Goal: Browse casually: Explore the website without a specific task or goal

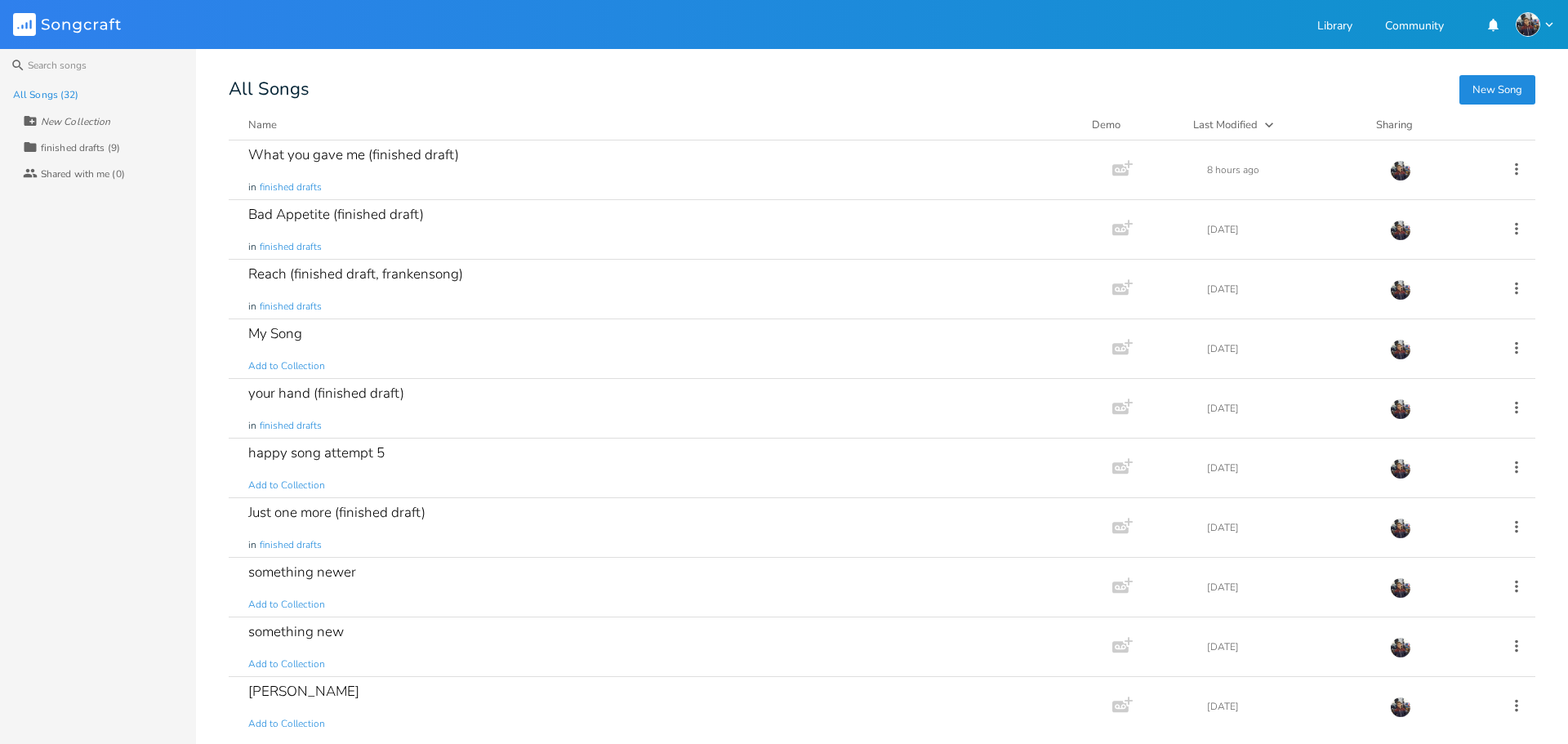
click at [681, 166] on div "What you gave me (finished draft) in finished drafts" at bounding box center [667, 169] width 838 height 59
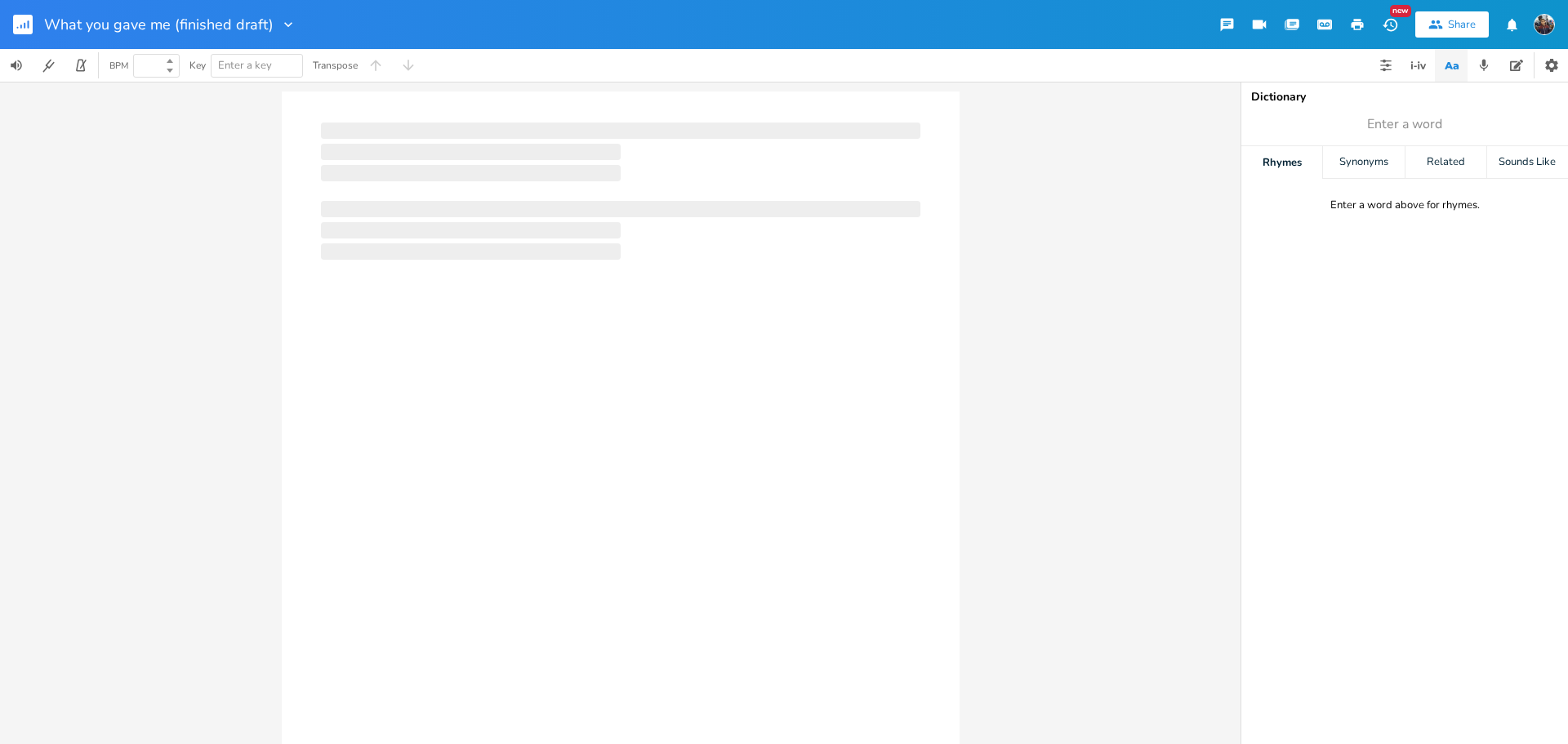
type input "100"
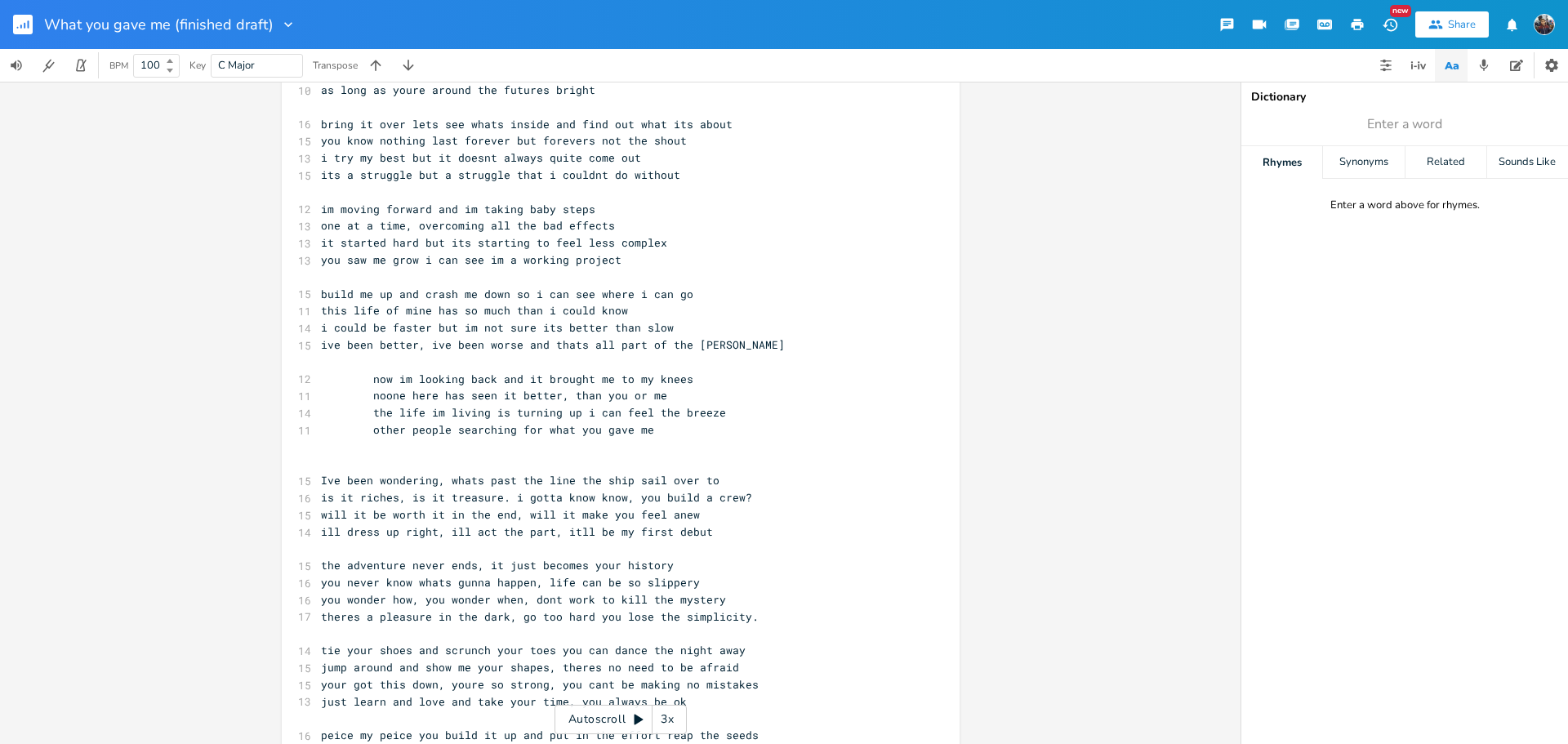
scroll to position [124, 0]
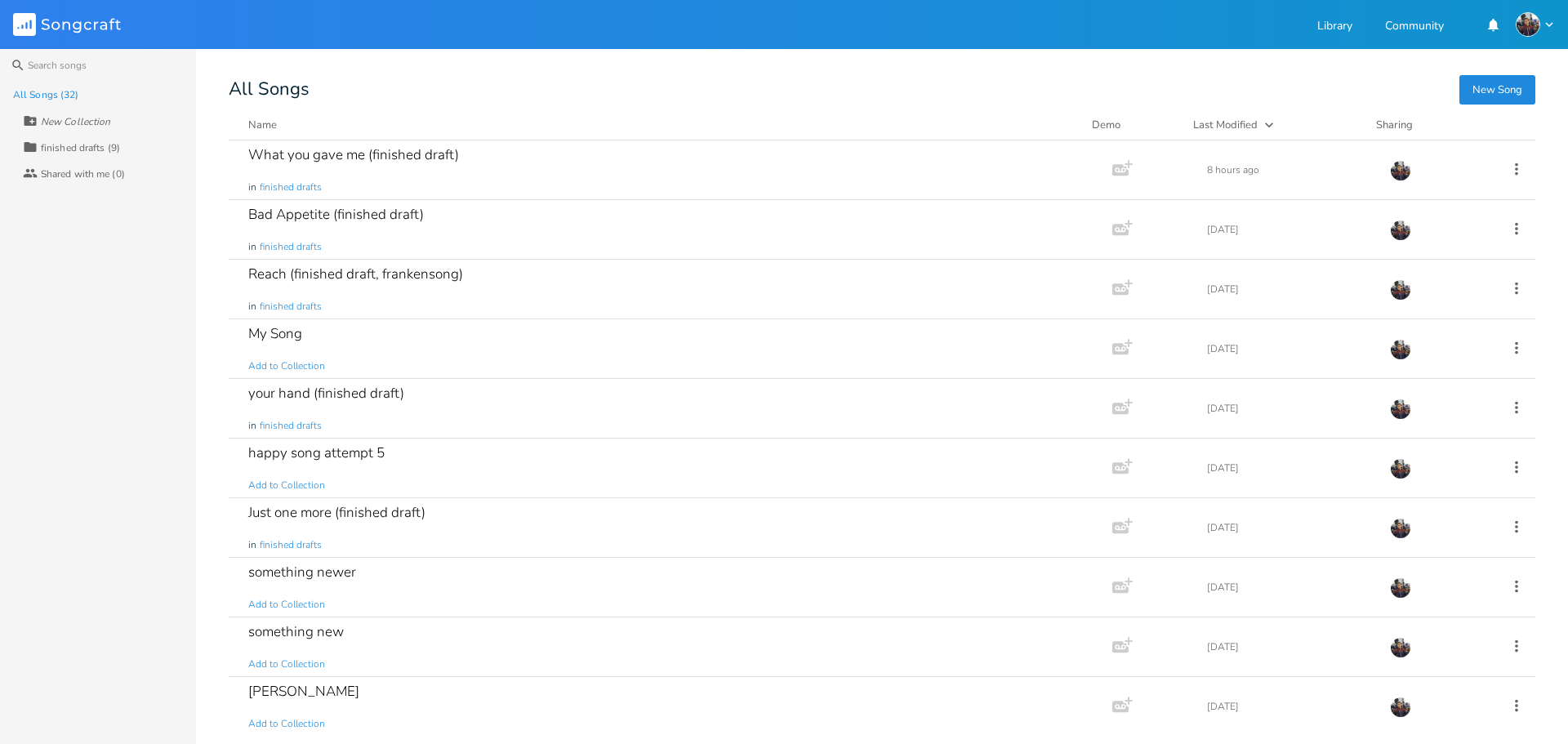
click at [105, 150] on div "finished drafts (9)" at bounding box center [81, 148] width 80 height 10
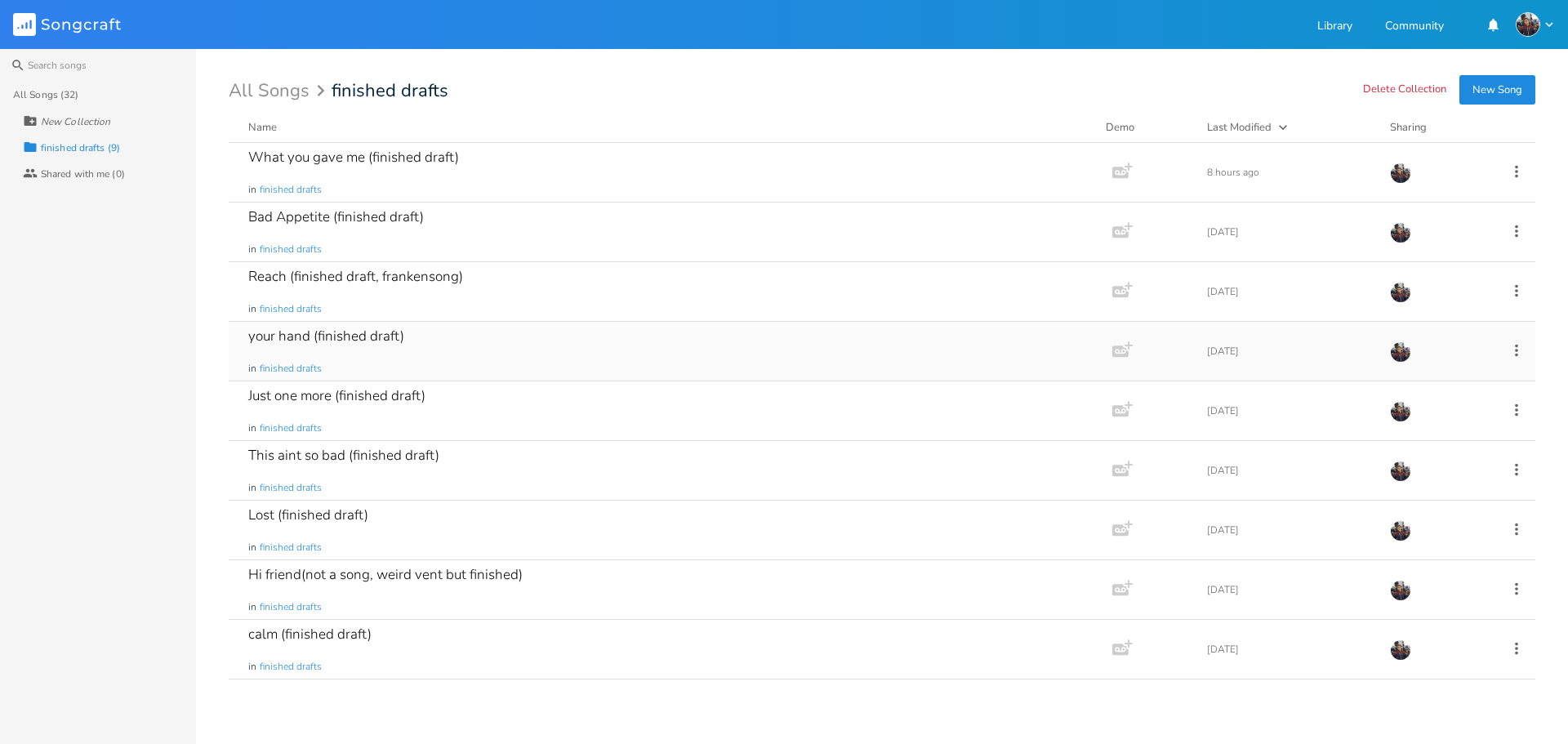
click at [342, 353] on div "your hand (finished draft) in finished drafts" at bounding box center [667, 351] width 838 height 59
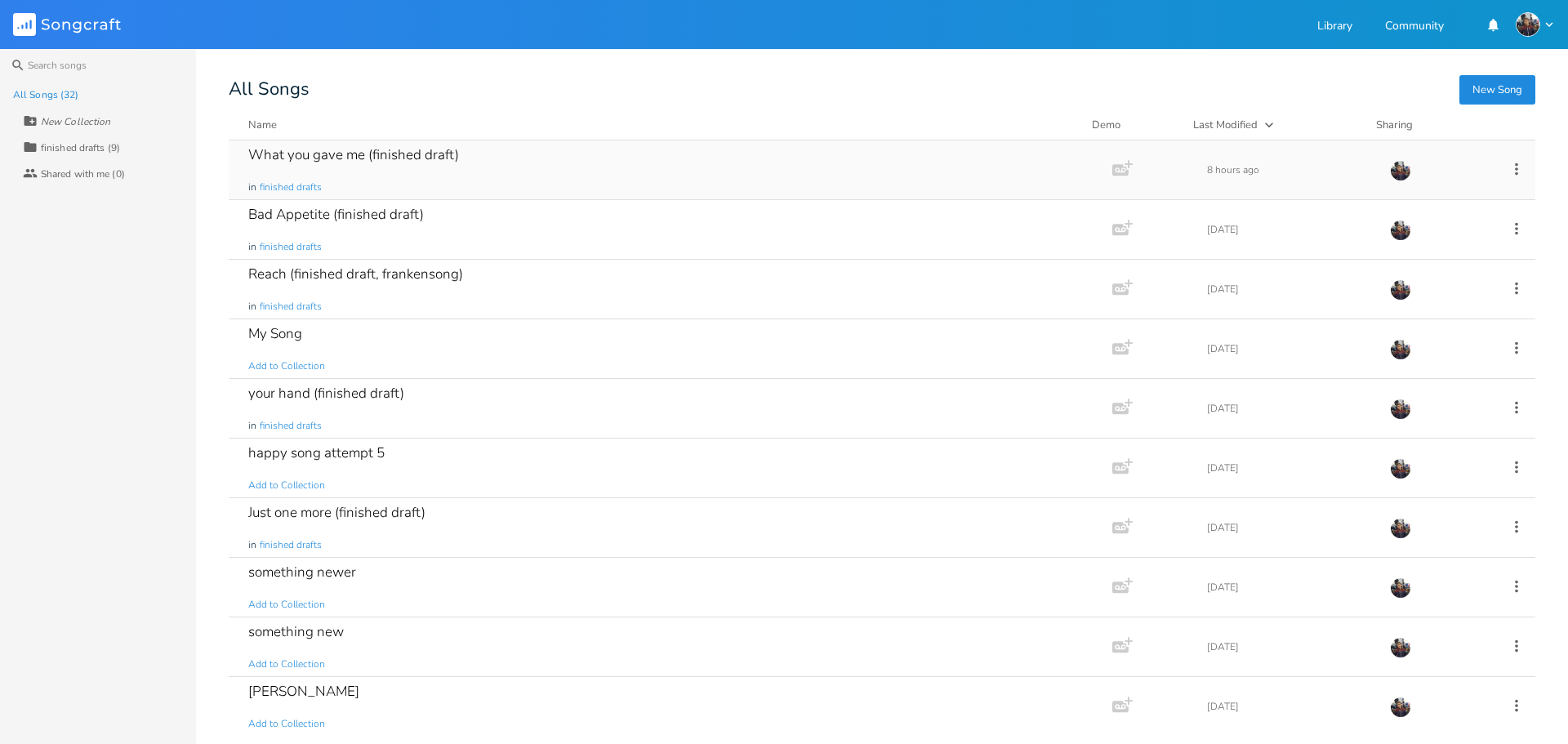
click at [457, 175] on div "What you gave me (finished draft) in finished drafts" at bounding box center [667, 169] width 838 height 59
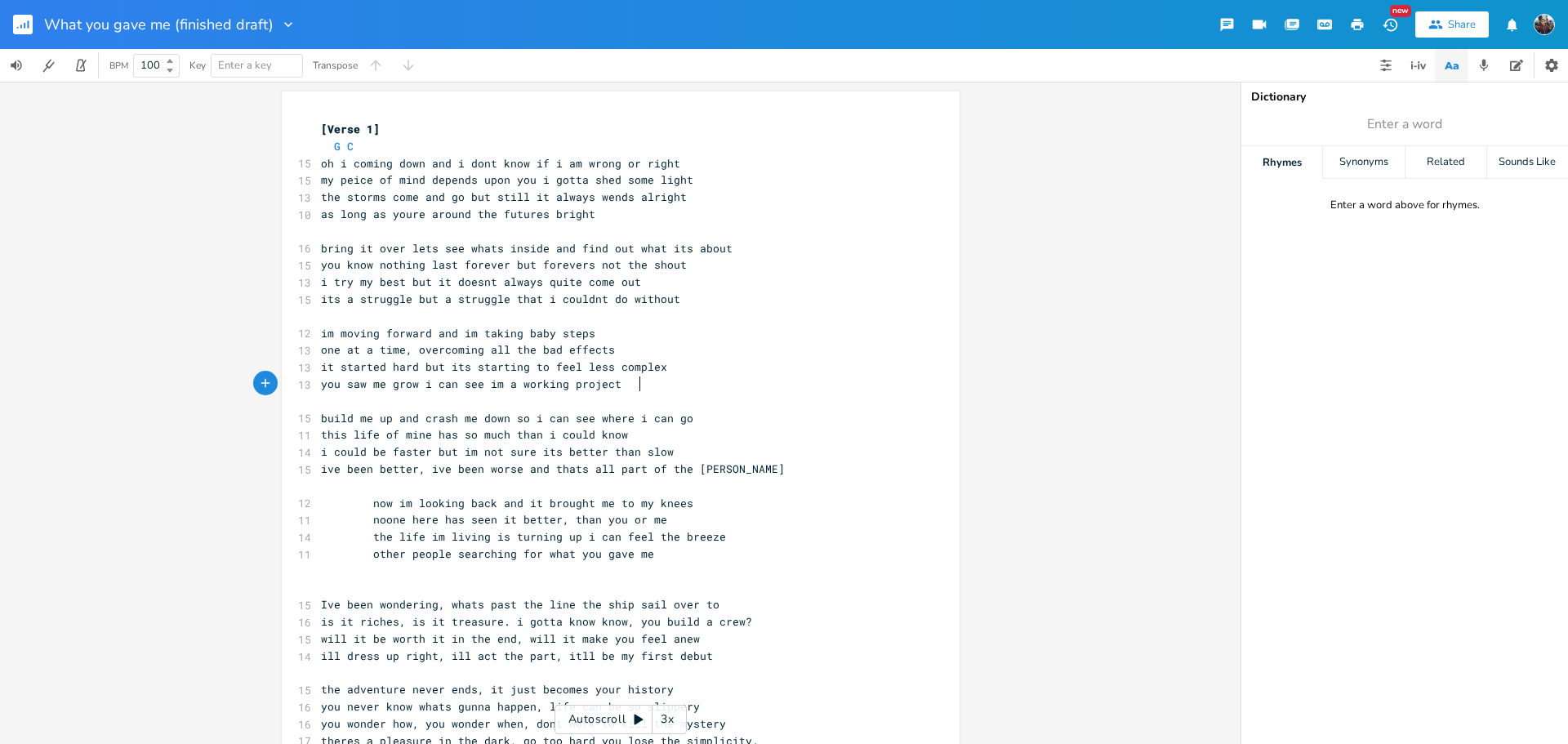
click at [821, 390] on pre "you saw me grow i can see im a working project" at bounding box center [612, 383] width 589 height 17
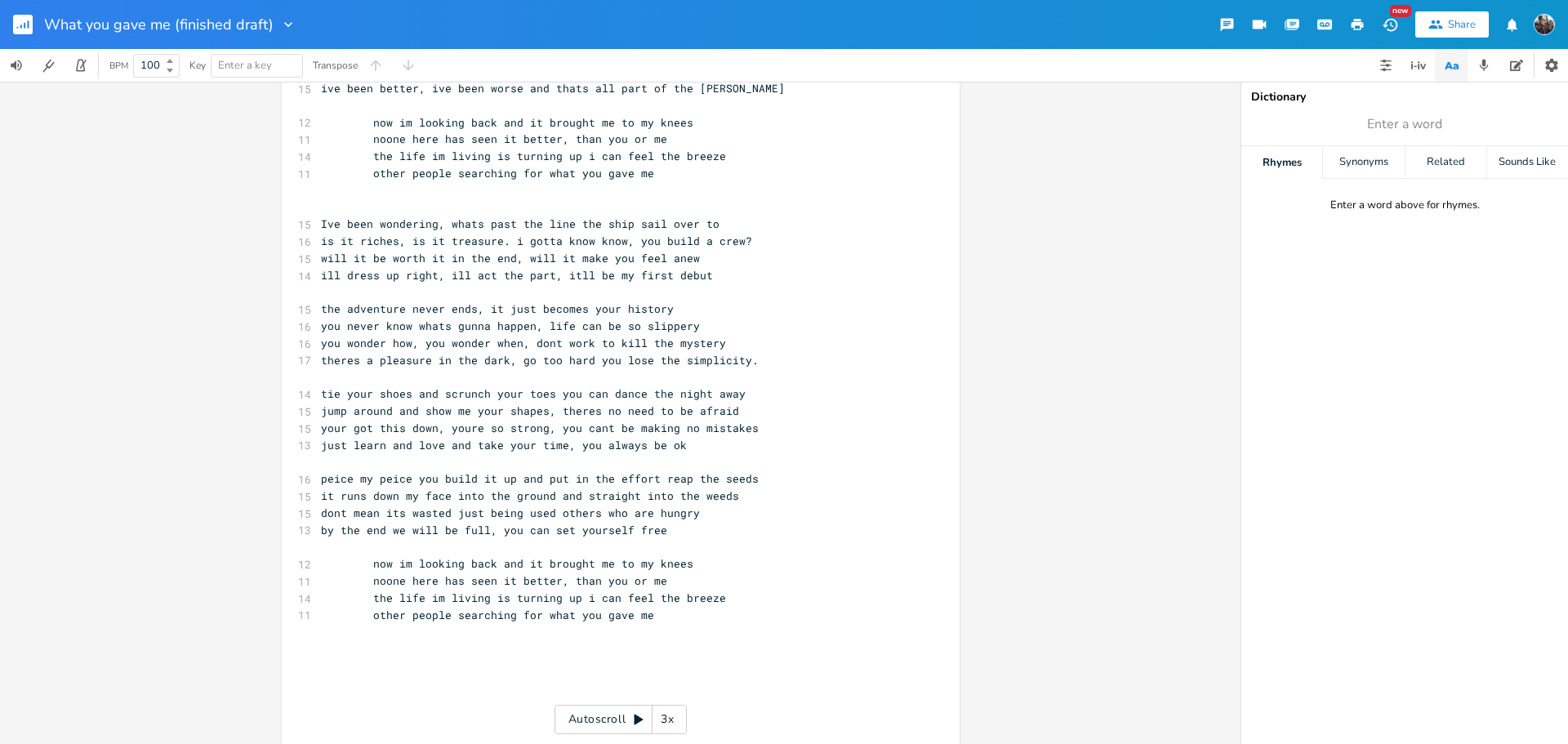
scroll to position [411, 0]
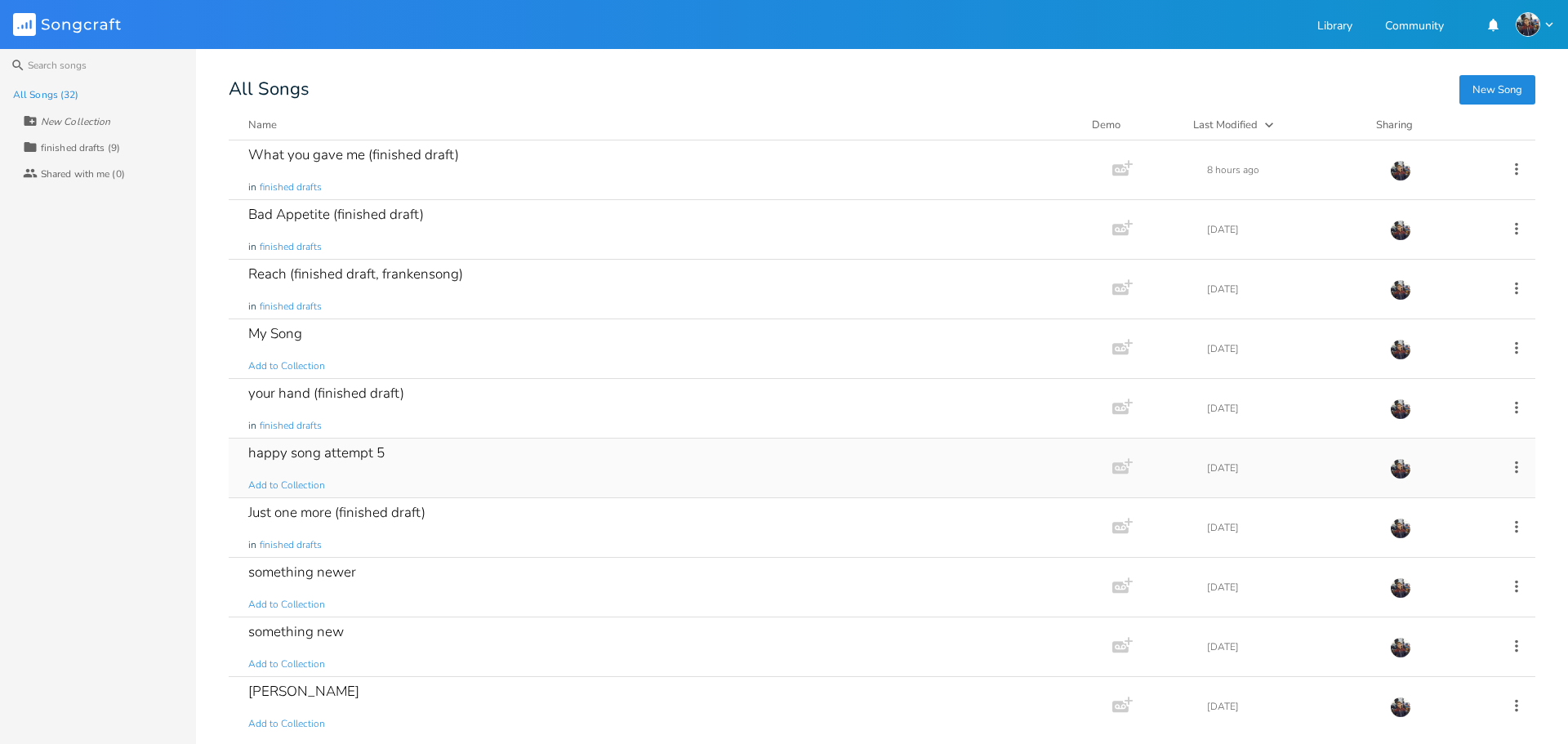
click at [611, 474] on div "happy song attempt 5 Add to Collection" at bounding box center [667, 467] width 838 height 59
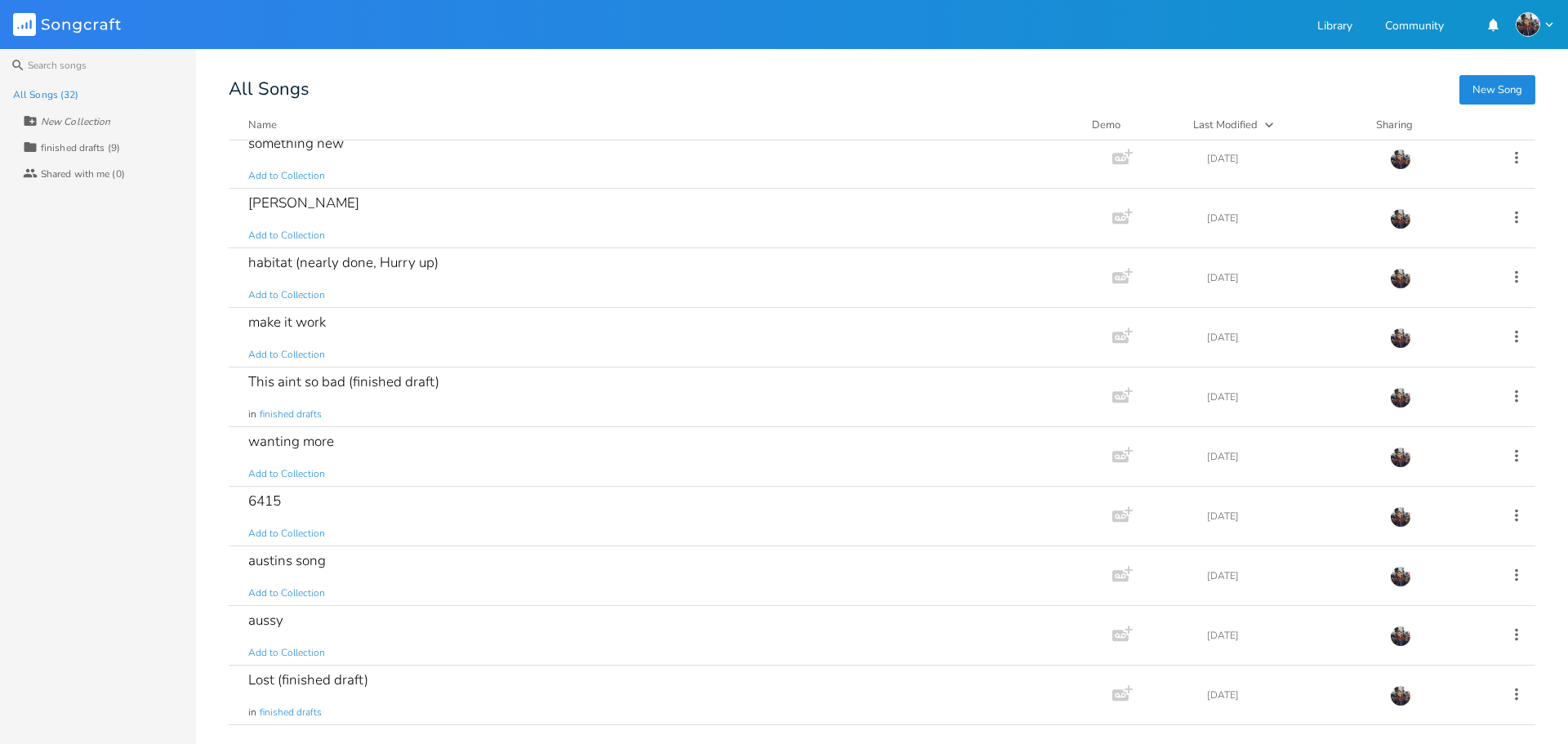
scroll to position [489, 0]
click at [498, 276] on div "habitat (nearly done, Hurry up) Add to Collection" at bounding box center [667, 277] width 838 height 59
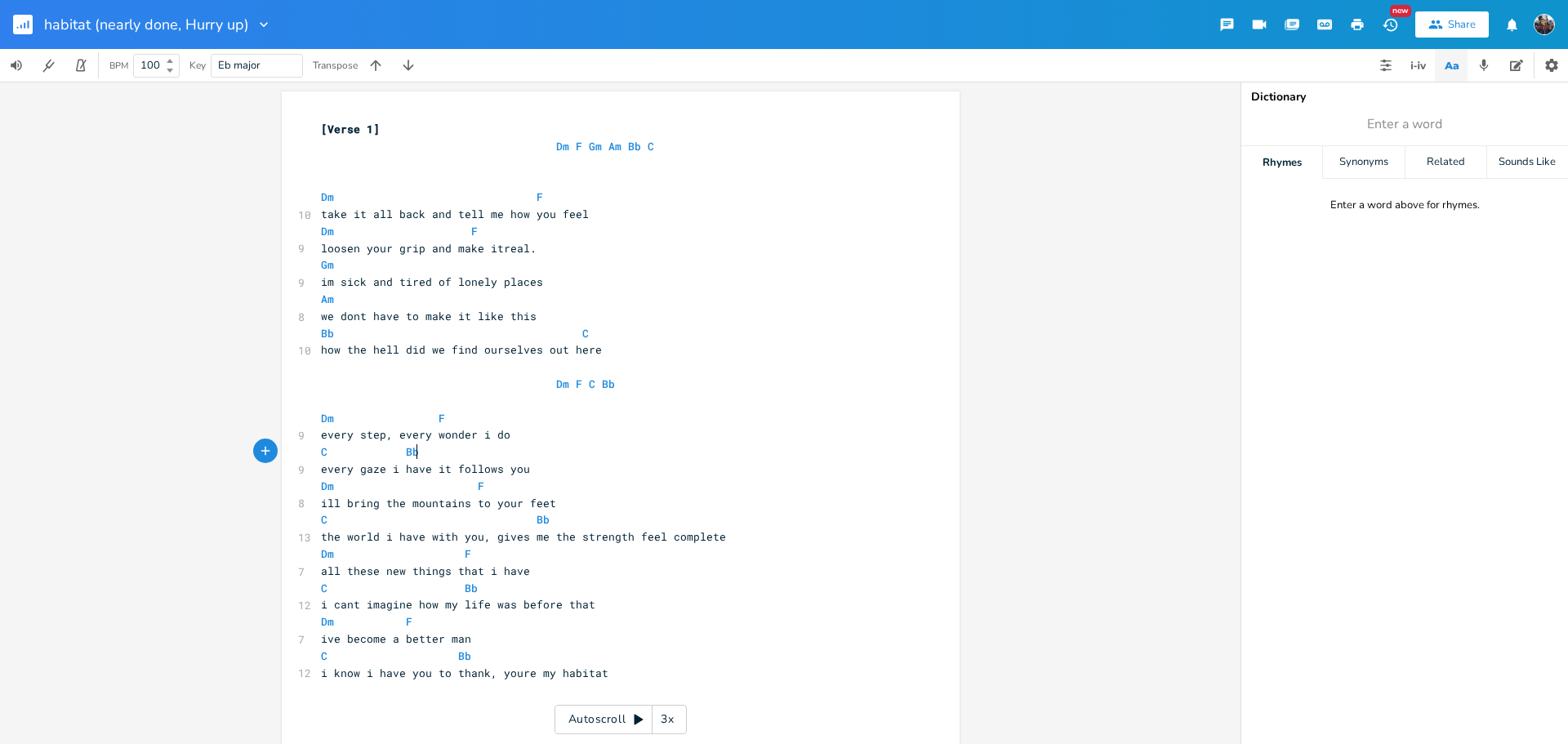
click at [467, 456] on pre "C Bb" at bounding box center [612, 451] width 589 height 17
type textarea "​"
drag, startPoint x: 467, startPoint y: 456, endPoint x: 188, endPoint y: 361, distance: 294.7
click at [188, 361] on div "​ xxxxxxxxxx [Verse 1] Dm F Gm Am Bb C ​ ​ Dm F 10 take it all back and tell me…" at bounding box center [620, 412] width 1240 height 662
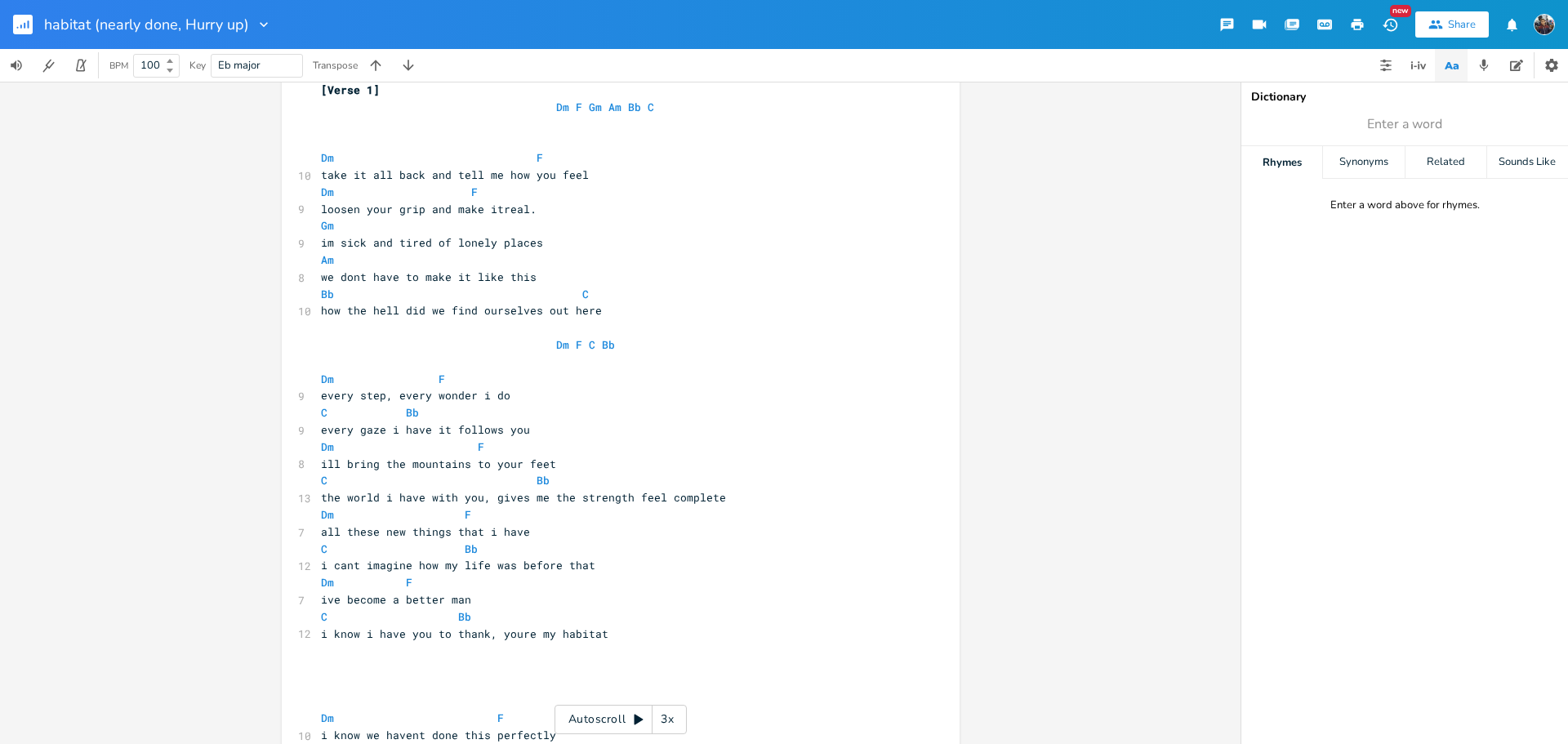
scroll to position [37, 0]
drag, startPoint x: 188, startPoint y: 361, endPoint x: 938, endPoint y: 454, distance: 755.7
click at [938, 454] on div "xxxxxxxxxx [Verse 1] Dm F Gm Am Bb C ​ ​ Dm F 10 take it all back and tell me h…" at bounding box center [632, 644] width 630 height 1128
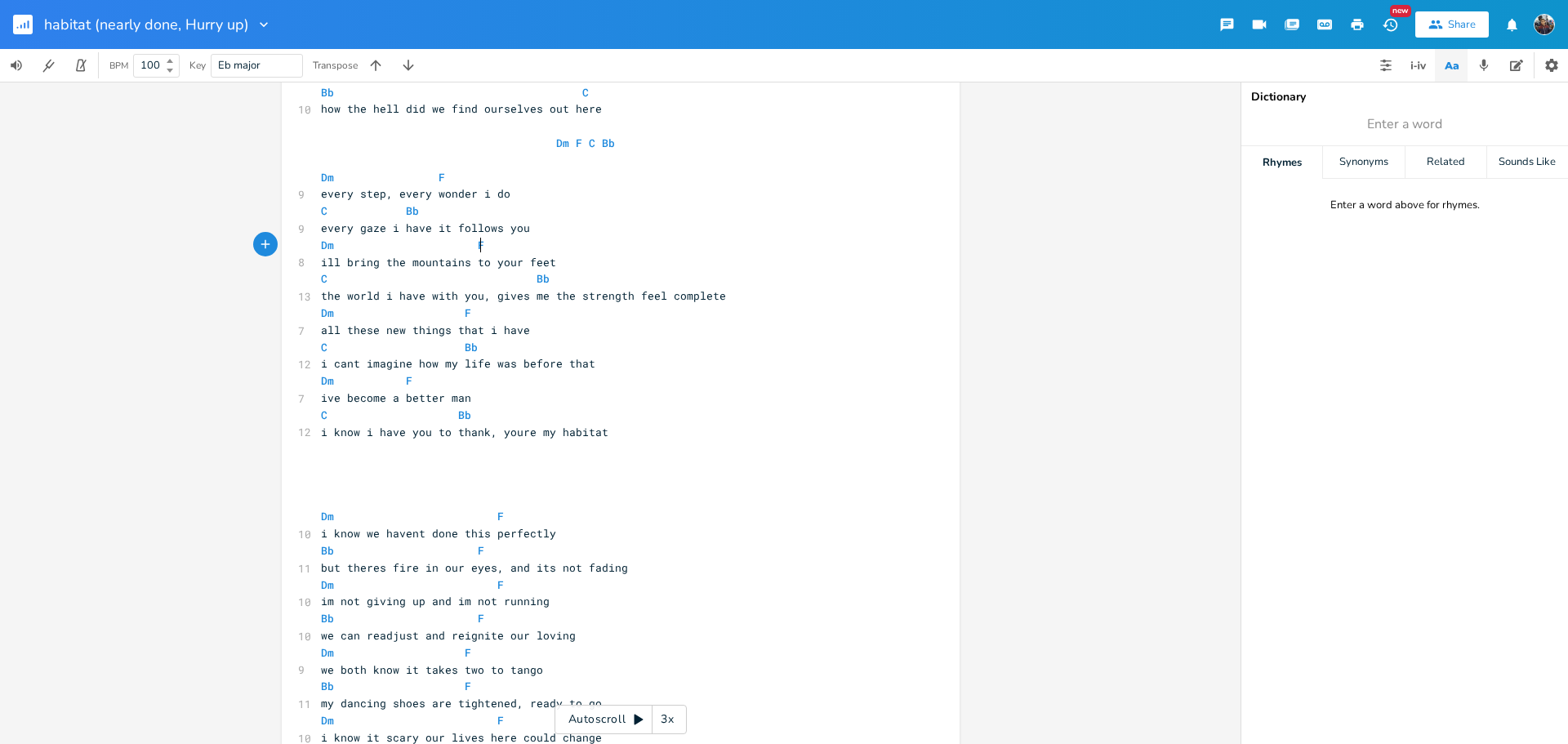
scroll to position [239, 0]
click at [388, 77] on button "button" at bounding box center [375, 65] width 33 height 33
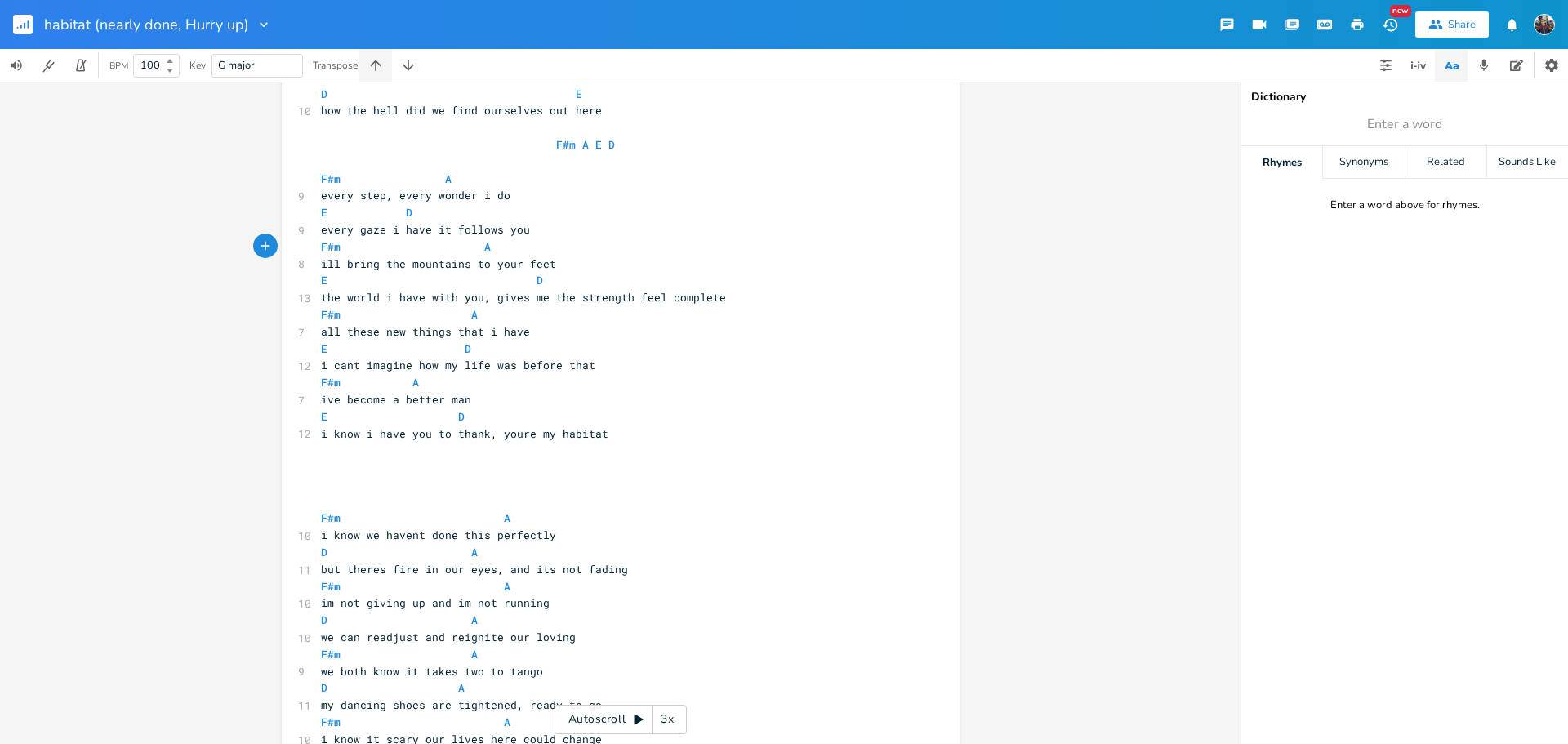
click at [388, 77] on button "button" at bounding box center [375, 65] width 33 height 33
click at [407, 69] on icon "button" at bounding box center [408, 65] width 16 height 16
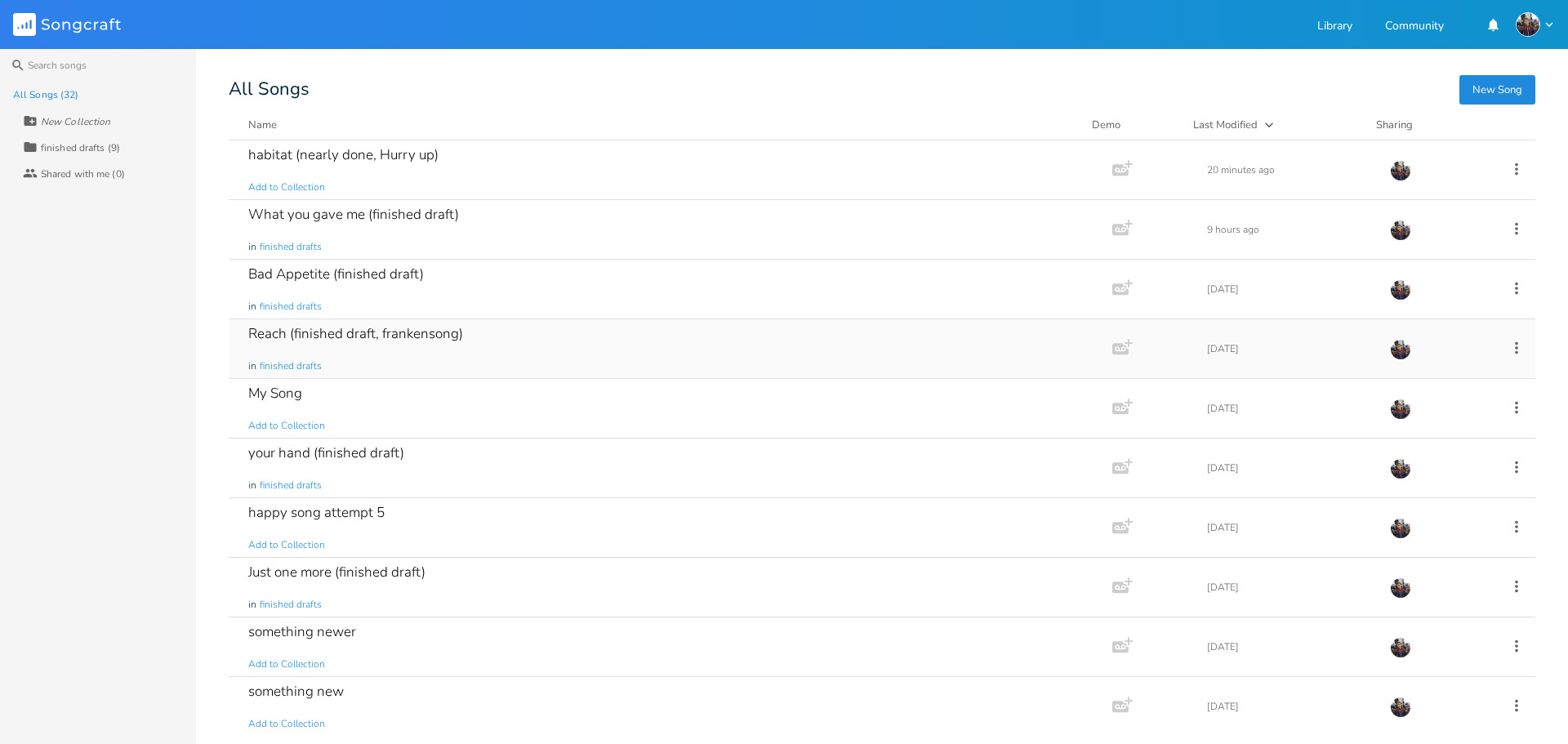
click at [438, 333] on div "Reach (finished draft, frankensong)" at bounding box center [355, 334] width 215 height 14
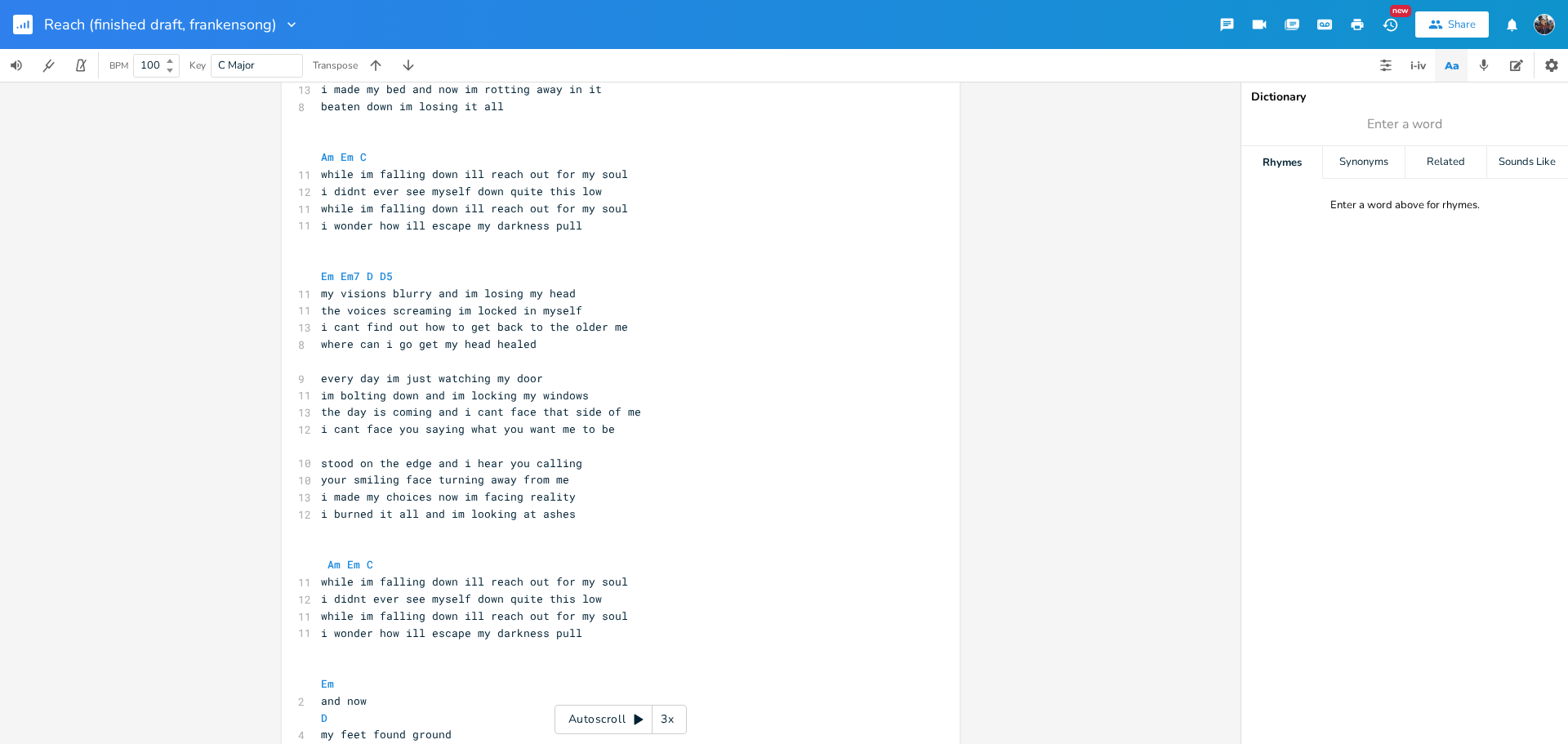
scroll to position [279, 0]
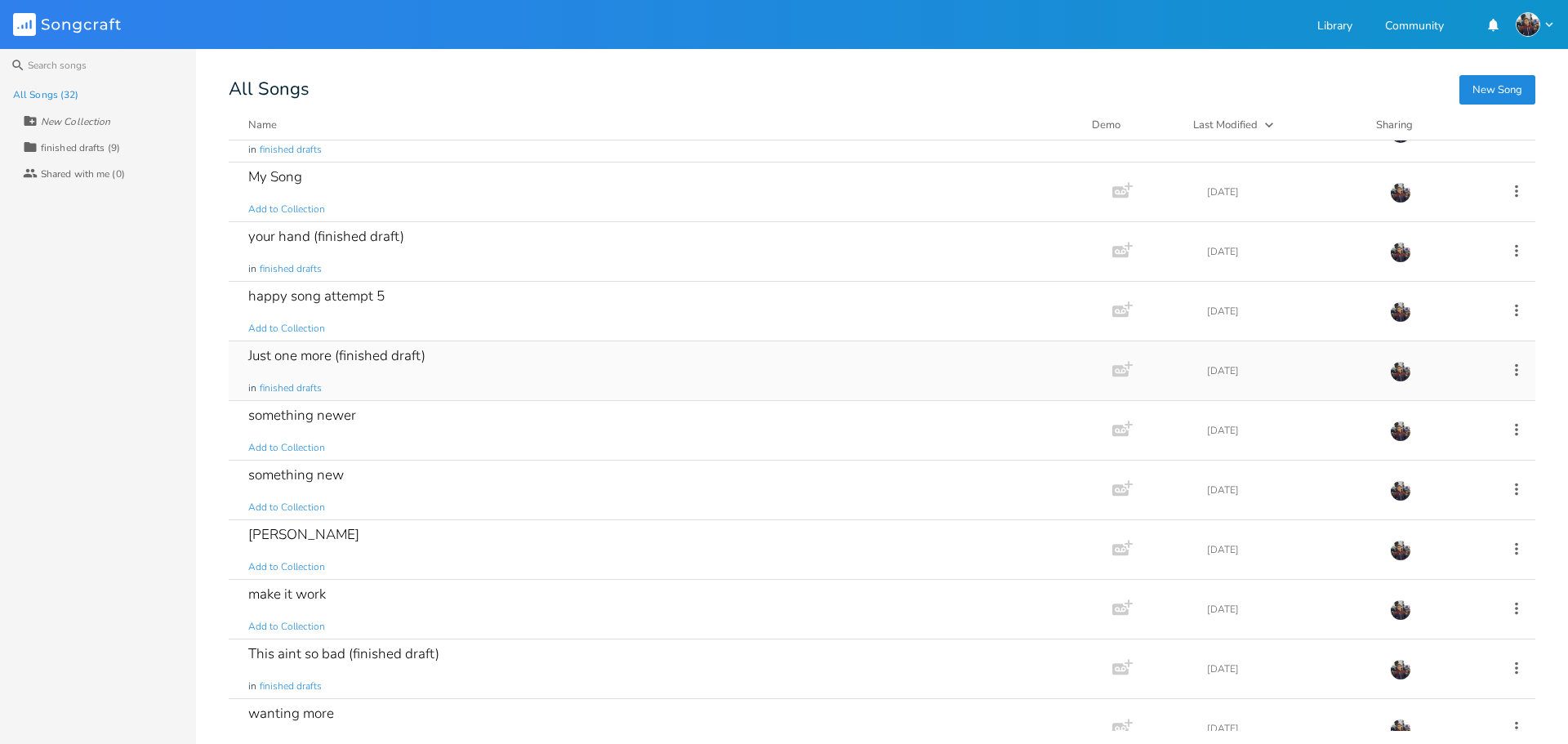
scroll to position [241, 0]
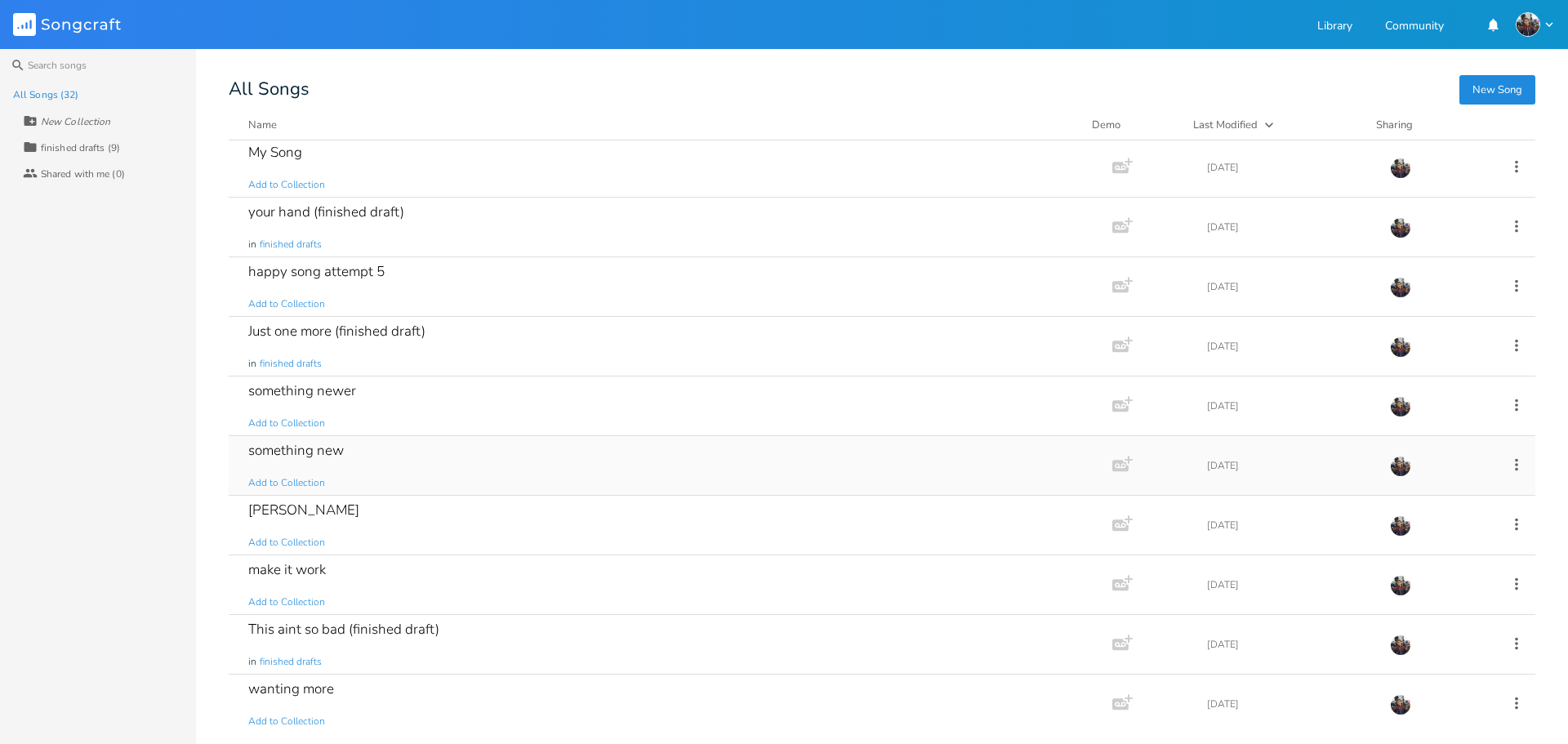
click at [399, 472] on div "something new Add to Collection" at bounding box center [667, 465] width 838 height 59
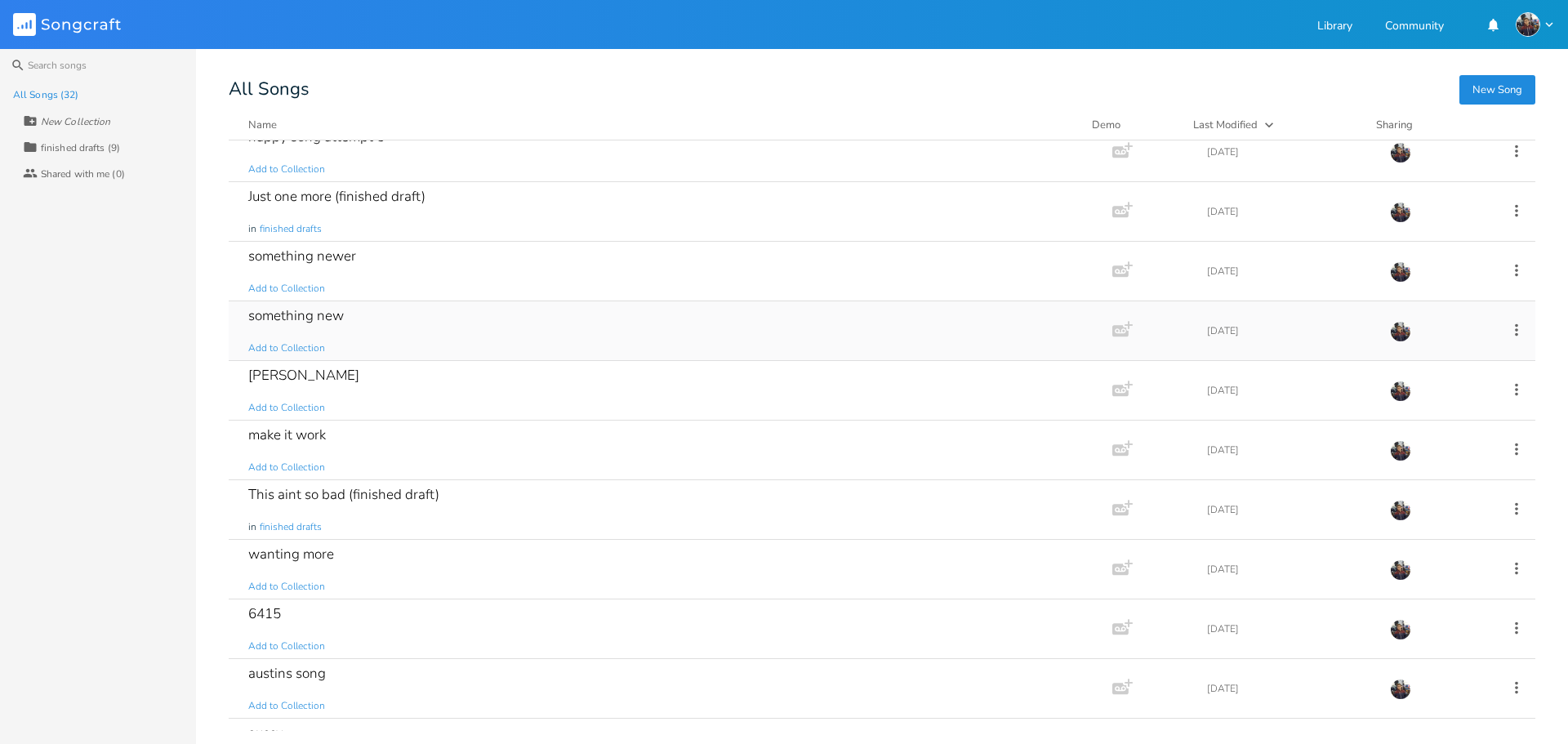
scroll to position [376, 0]
click at [647, 455] on div "make it work Add to Collection" at bounding box center [667, 449] width 838 height 59
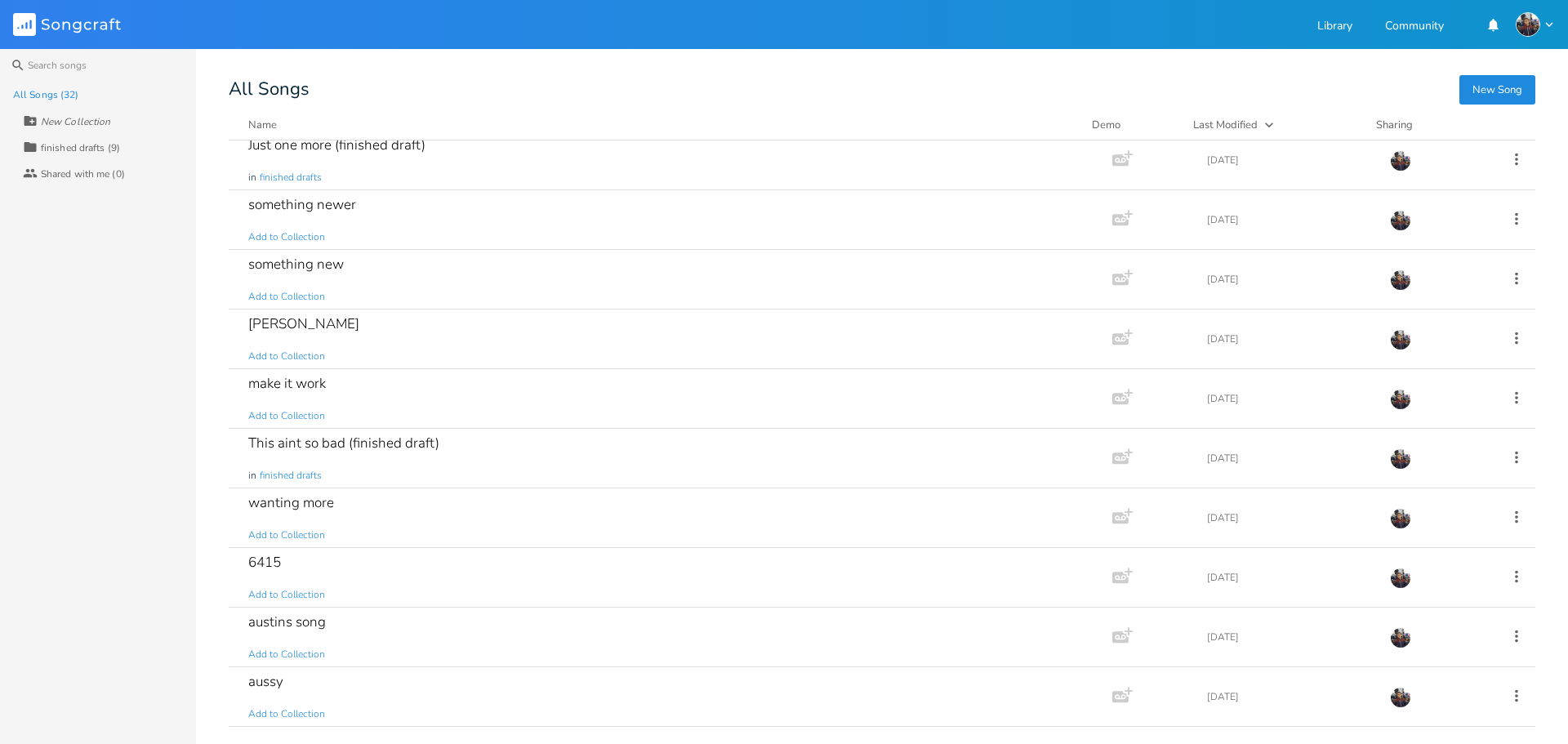
scroll to position [426, 0]
click at [647, 455] on div "This aint so bad (finished draft) in finished drafts" at bounding box center [667, 458] width 838 height 59
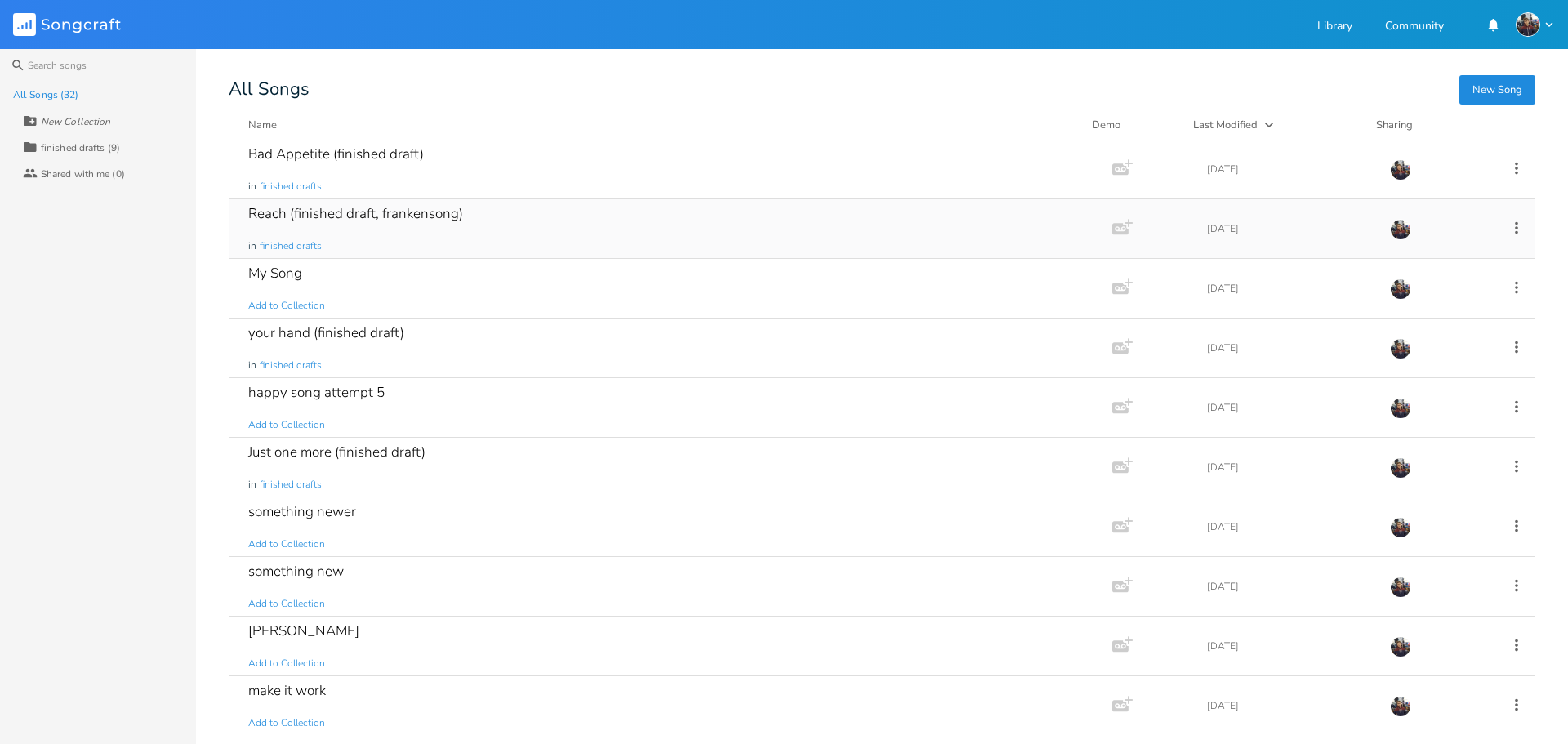
scroll to position [121, 0]
click at [610, 340] on div "your hand (finished draft) in finished drafts" at bounding box center [667, 347] width 838 height 59
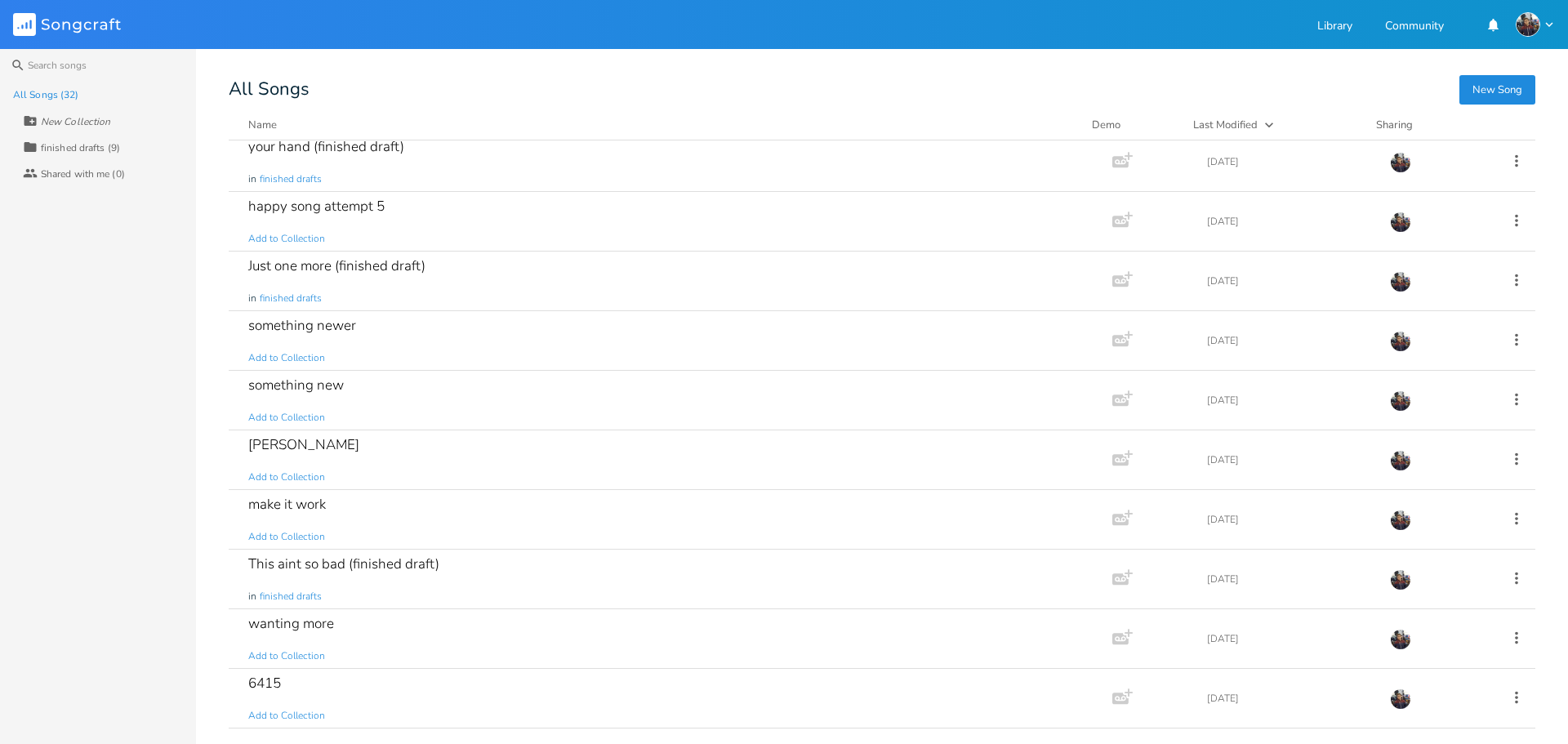
scroll to position [307, 0]
click at [608, 284] on div "Just one more (finished draft) in finished drafts" at bounding box center [667, 280] width 838 height 59
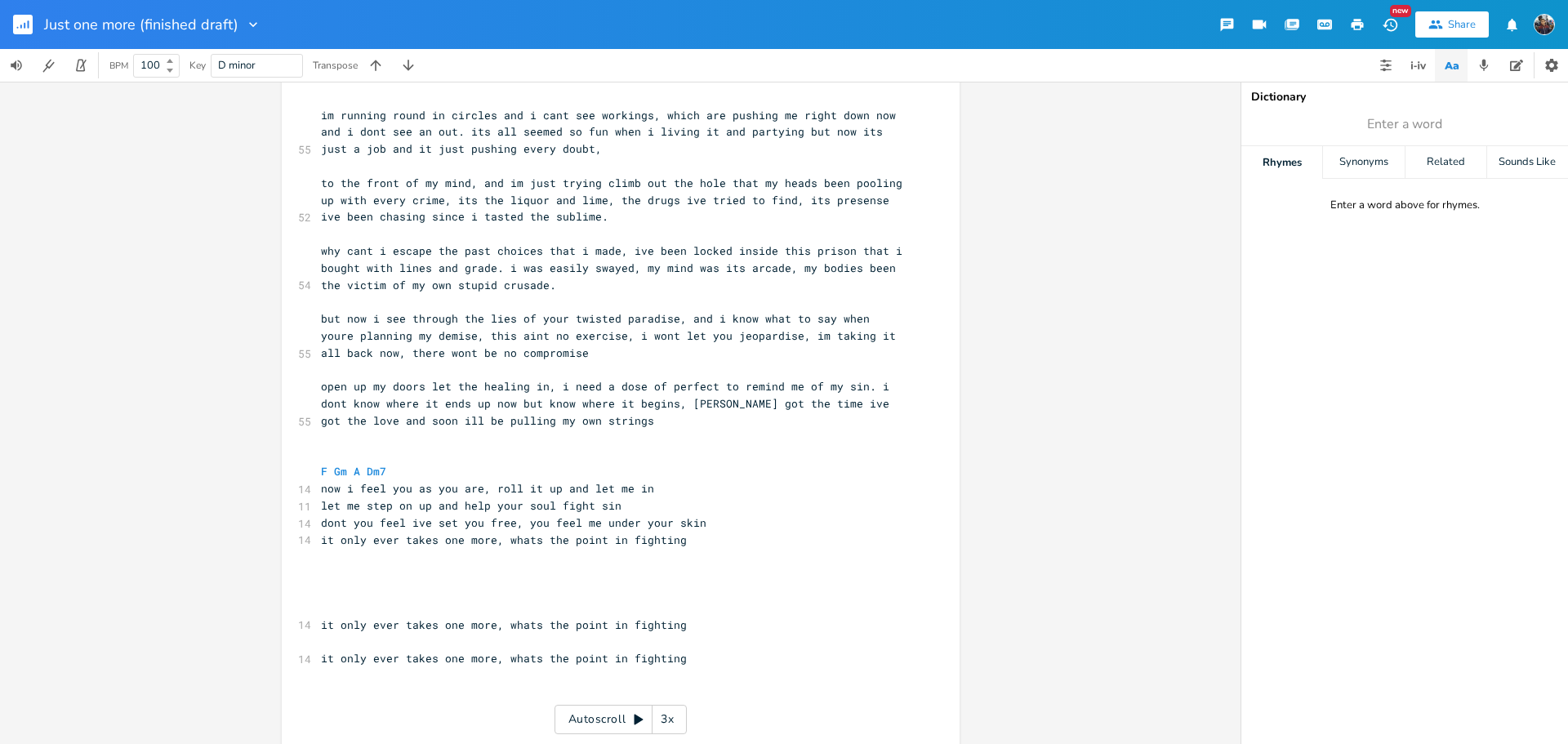
scroll to position [969, 0]
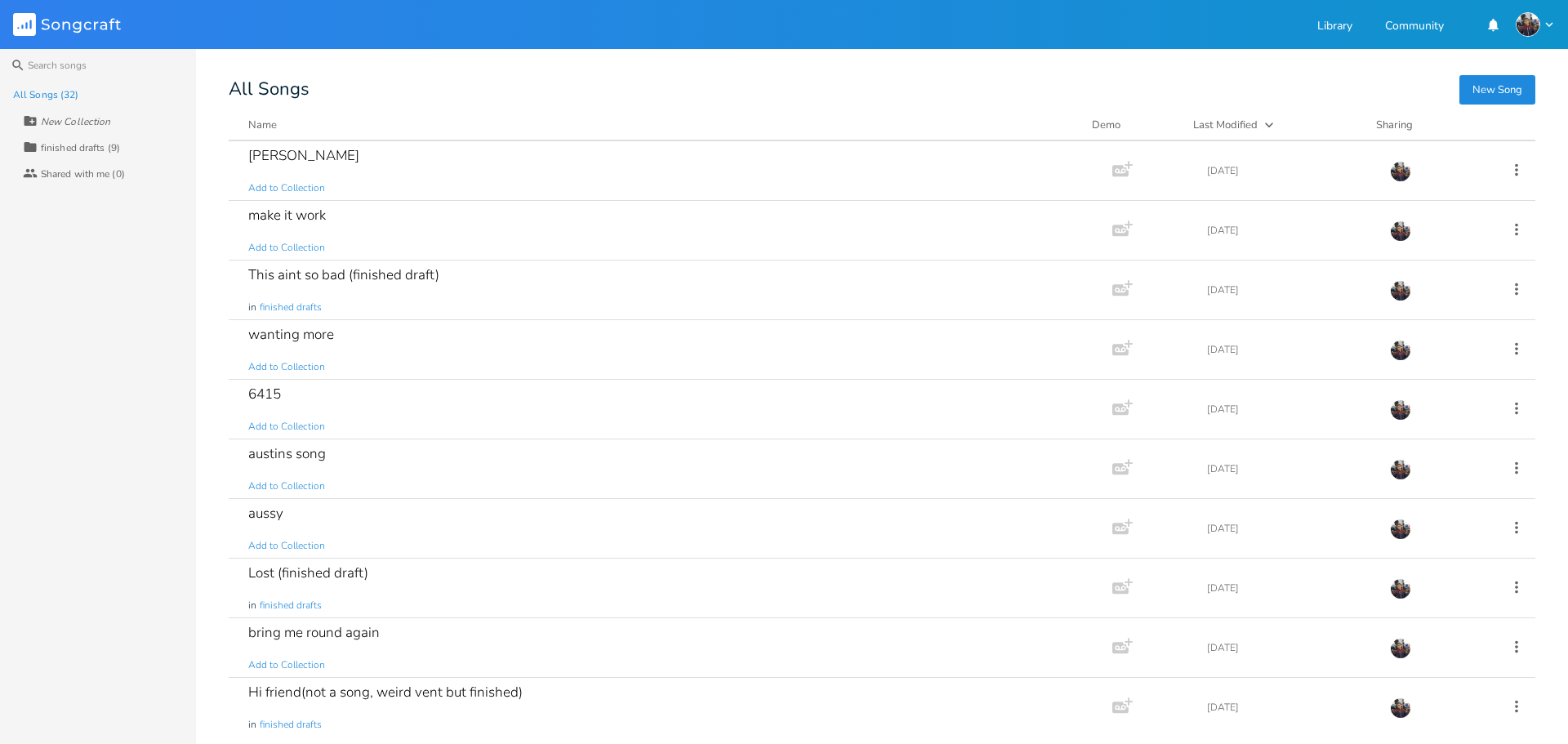
scroll to position [599, 0]
click at [601, 229] on div "make it work Add to Collection" at bounding box center [667, 226] width 838 height 59
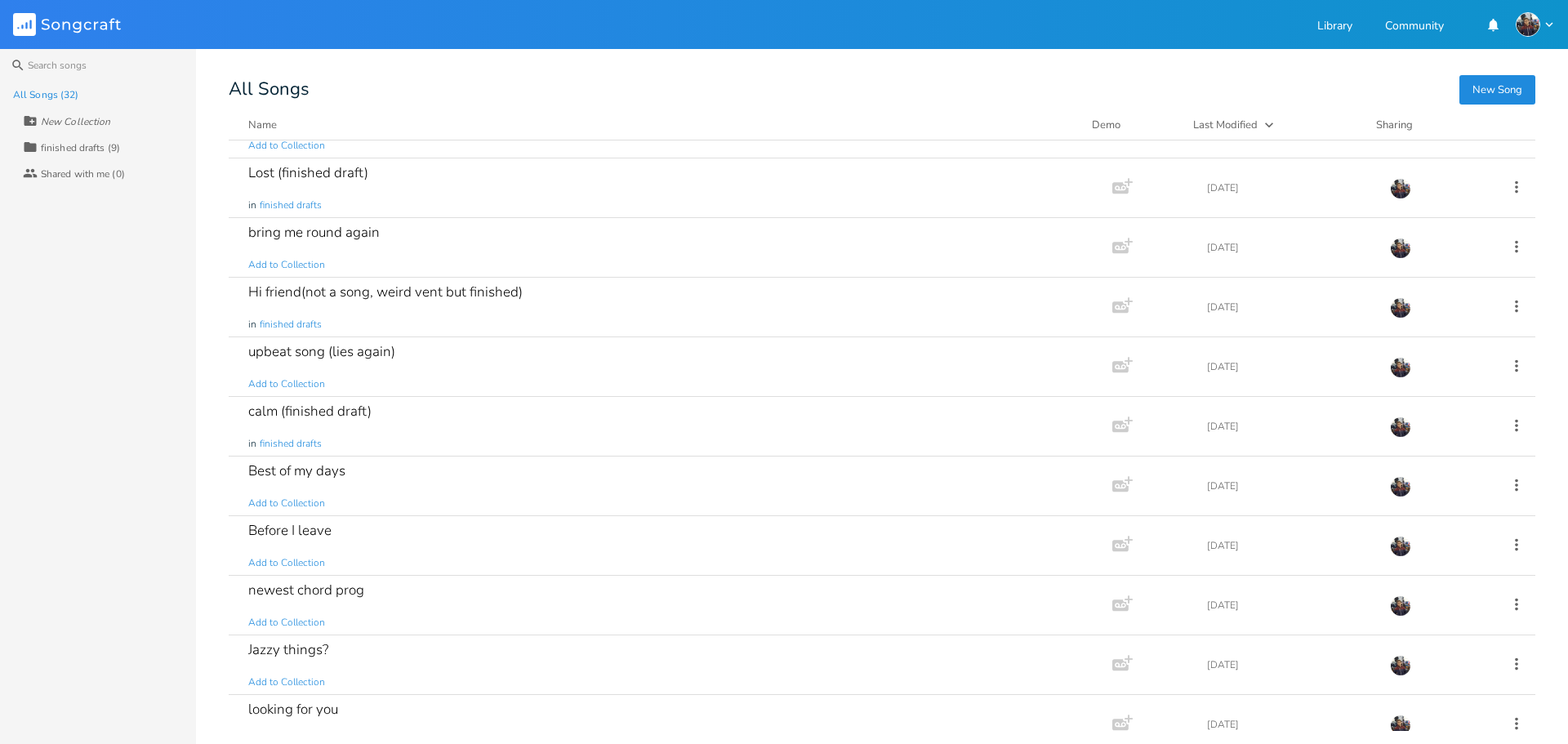
scroll to position [997, 0]
click at [601, 229] on div "bring me round again Add to Collection" at bounding box center [667, 246] width 838 height 59
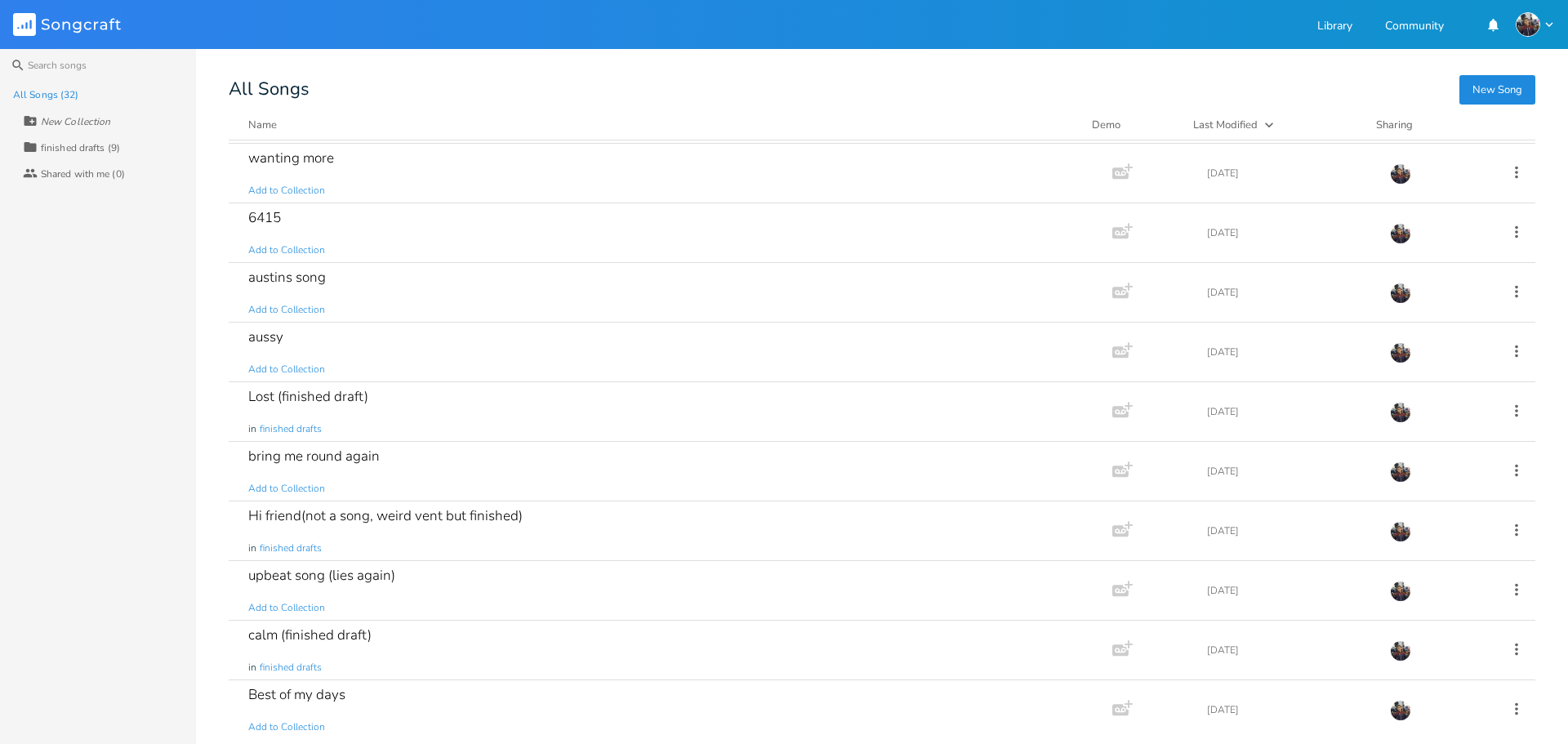
scroll to position [770, 0]
click at [410, 342] on div "aussy Add to Collection" at bounding box center [667, 354] width 838 height 59
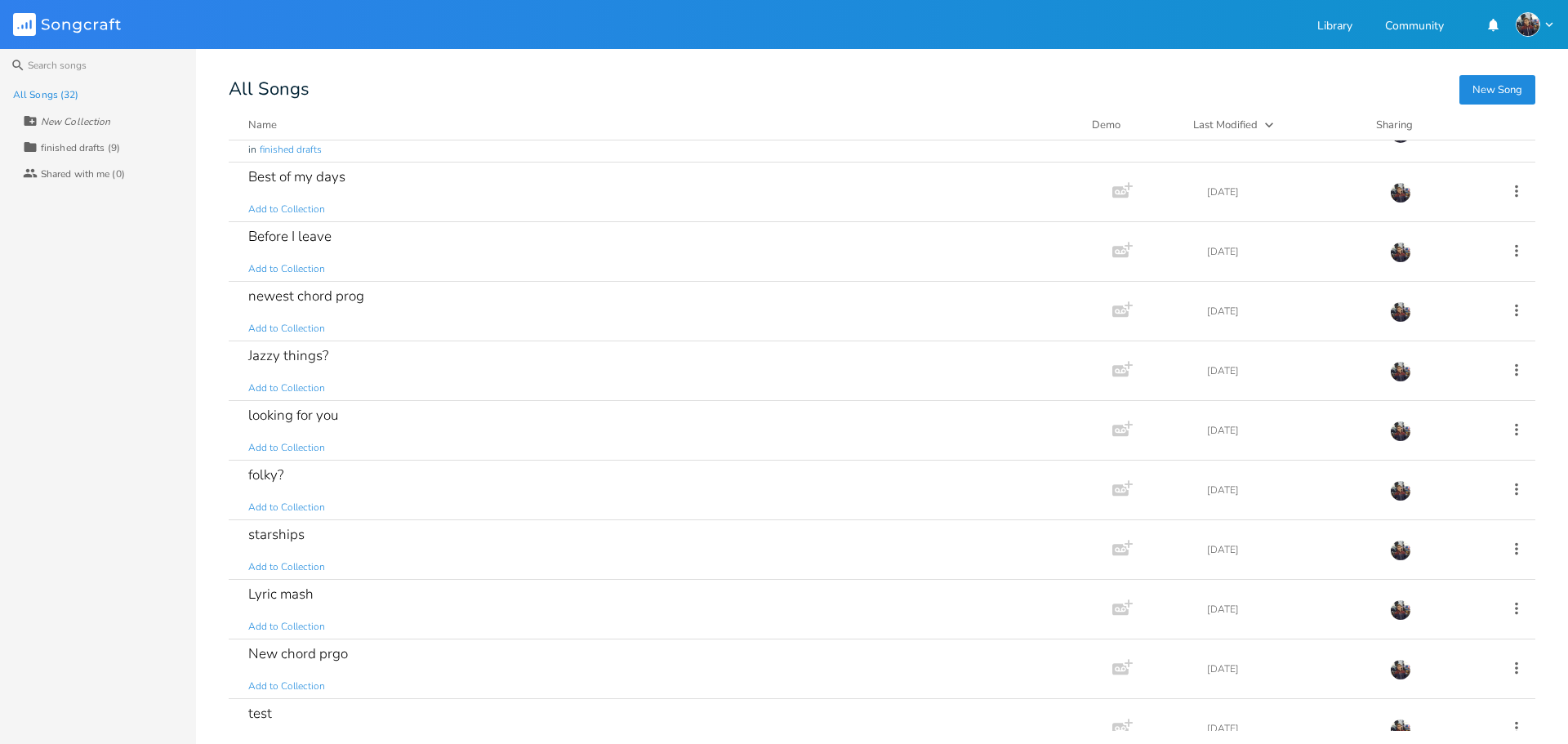
scroll to position [1318, 0]
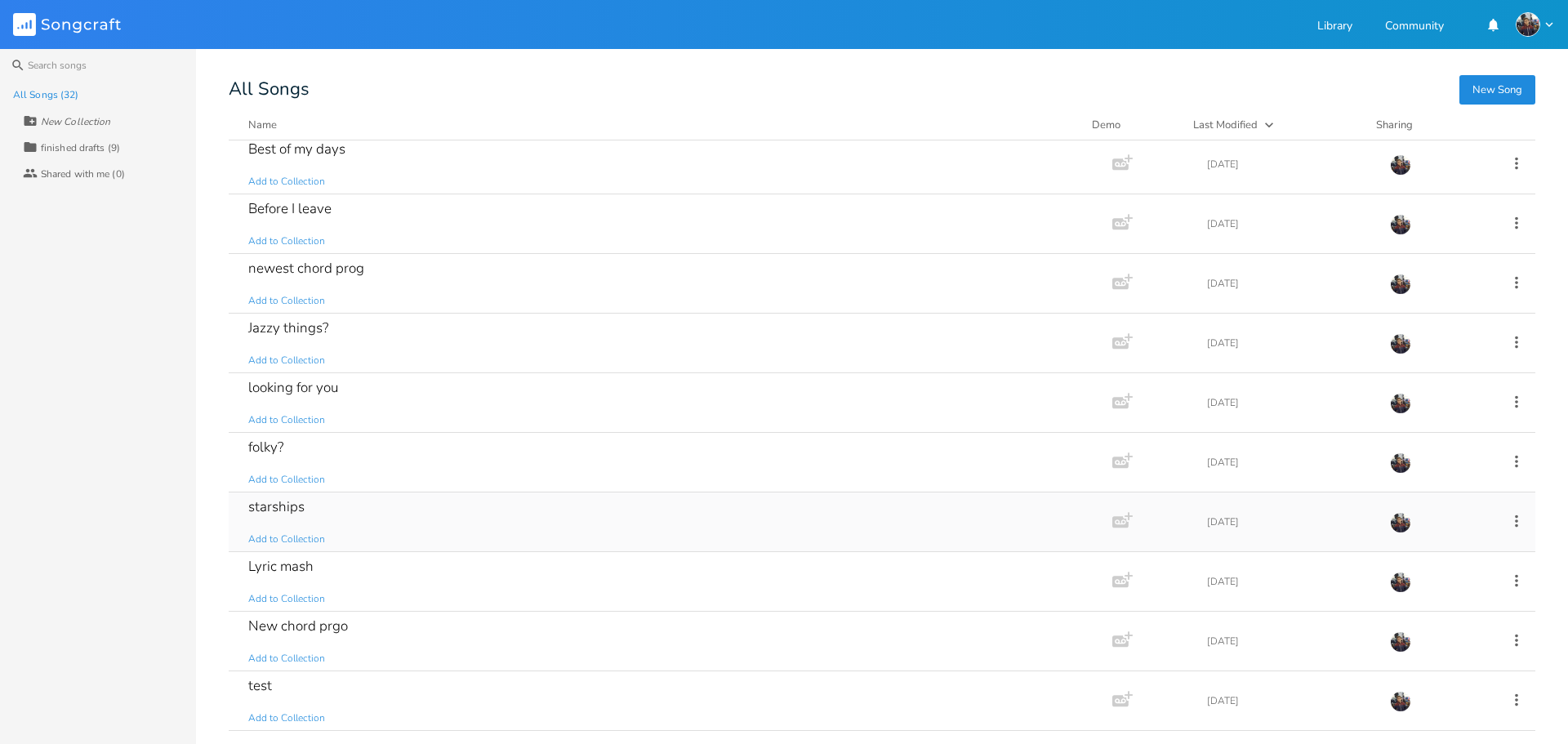
click at [390, 498] on div "starships Add to Collection" at bounding box center [667, 522] width 838 height 59
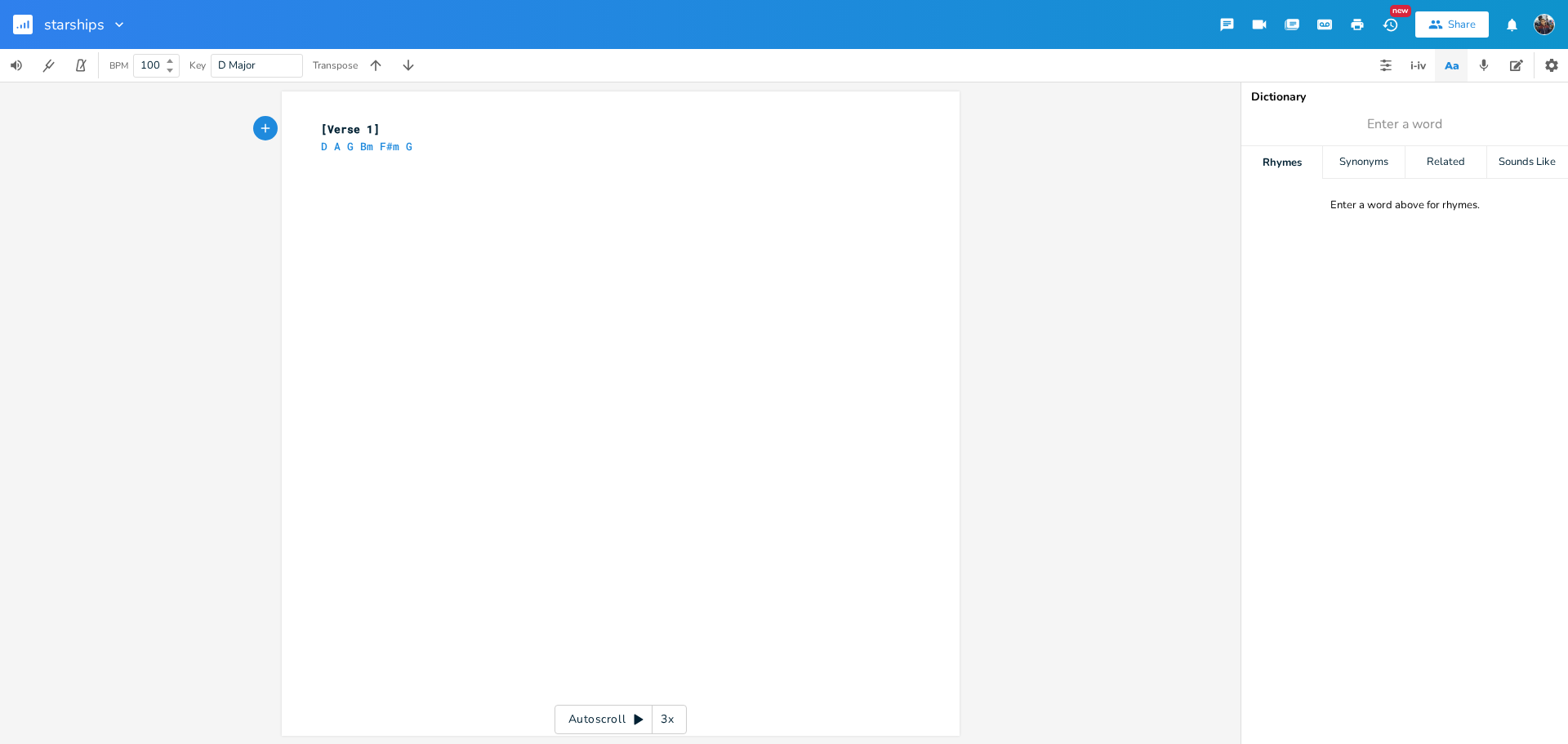
scroll to position [2, 0]
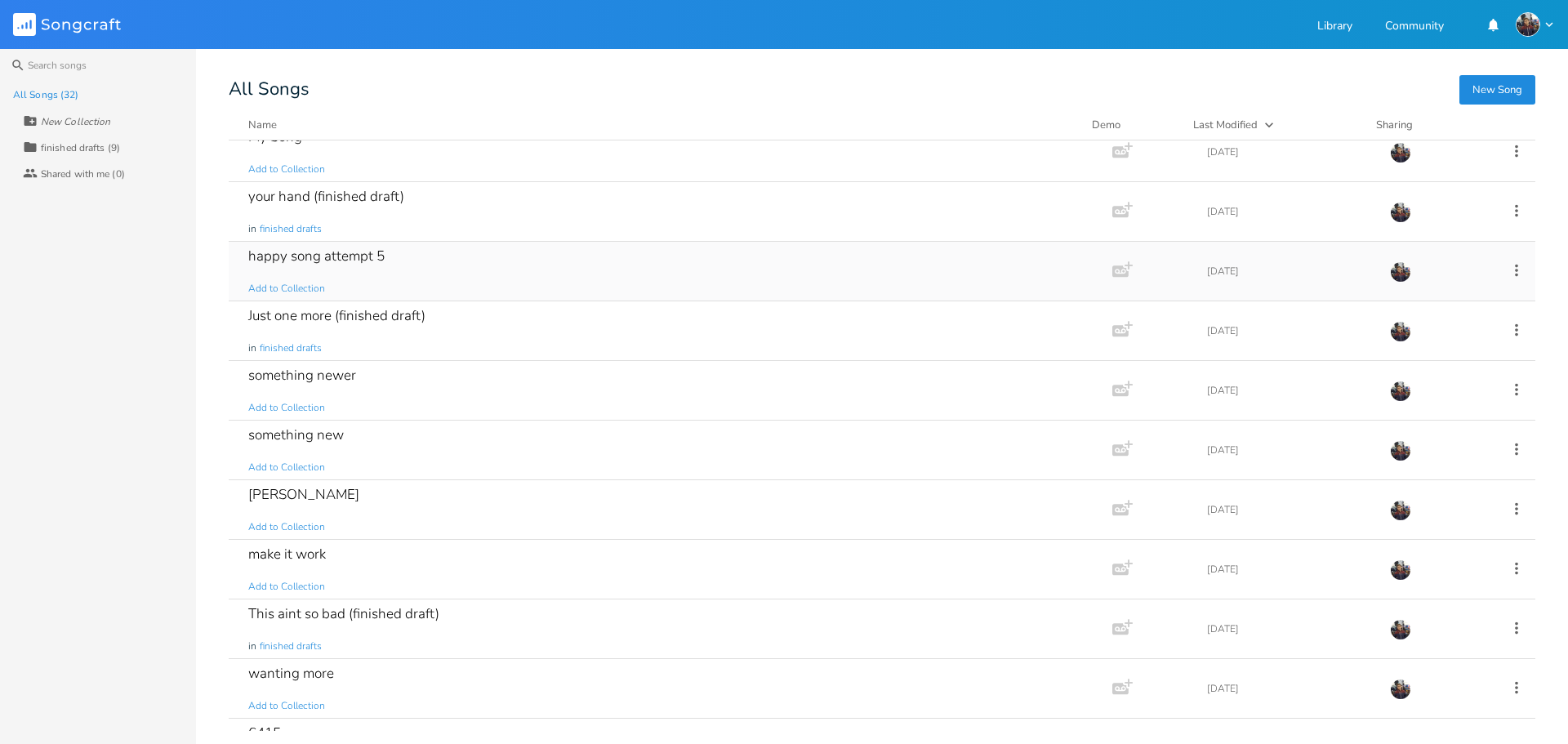
scroll to position [260, 0]
click at [484, 316] on div "Just one more (finished draft) in finished drafts" at bounding box center [667, 327] width 838 height 59
